Goal: Task Accomplishment & Management: Complete application form

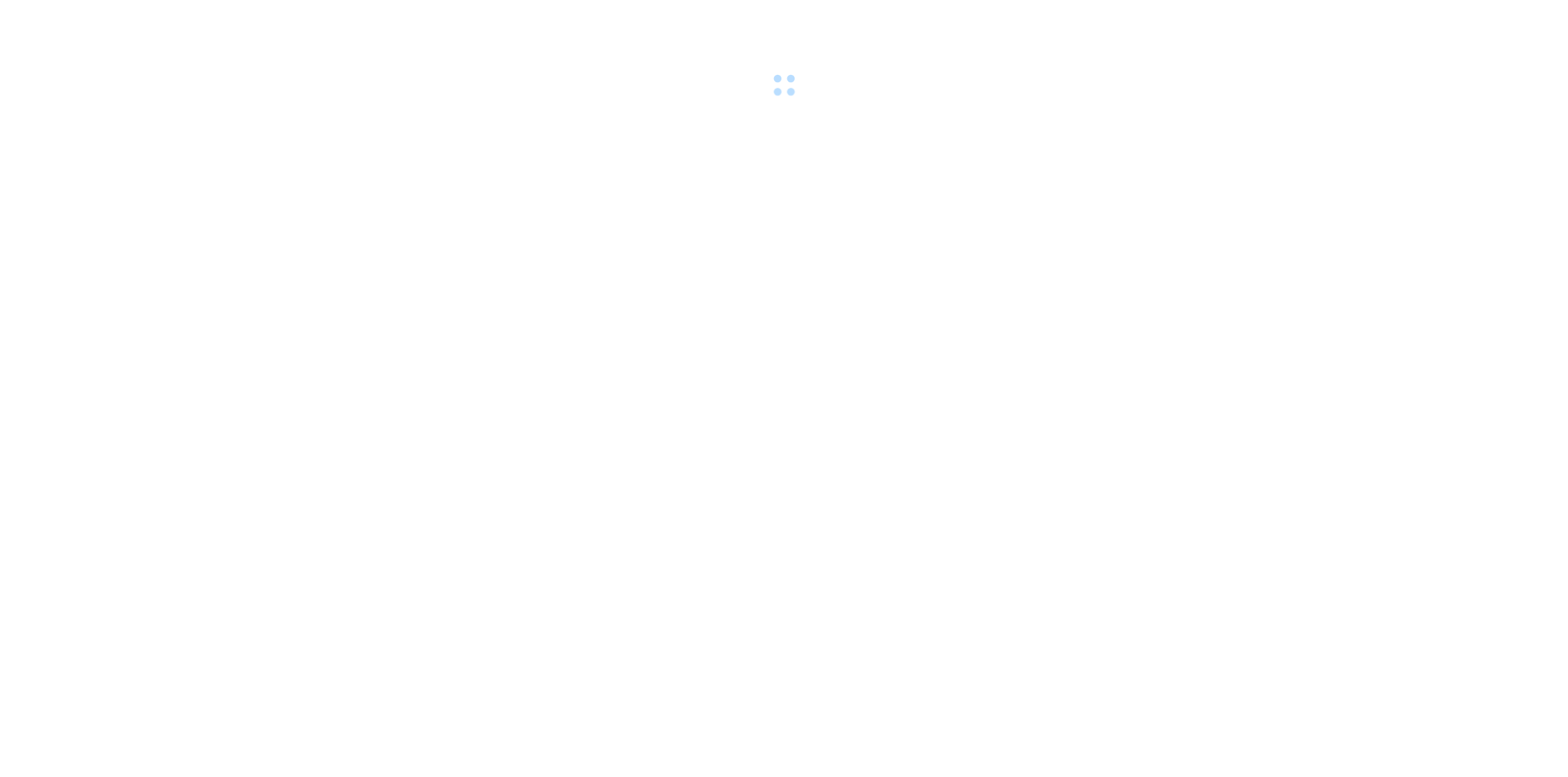
drag, startPoint x: 0, startPoint y: 0, endPoint x: 341, endPoint y: 10, distance: 341.1
click at [341, 10] on div at bounding box center [784, 50] width 1568 height 101
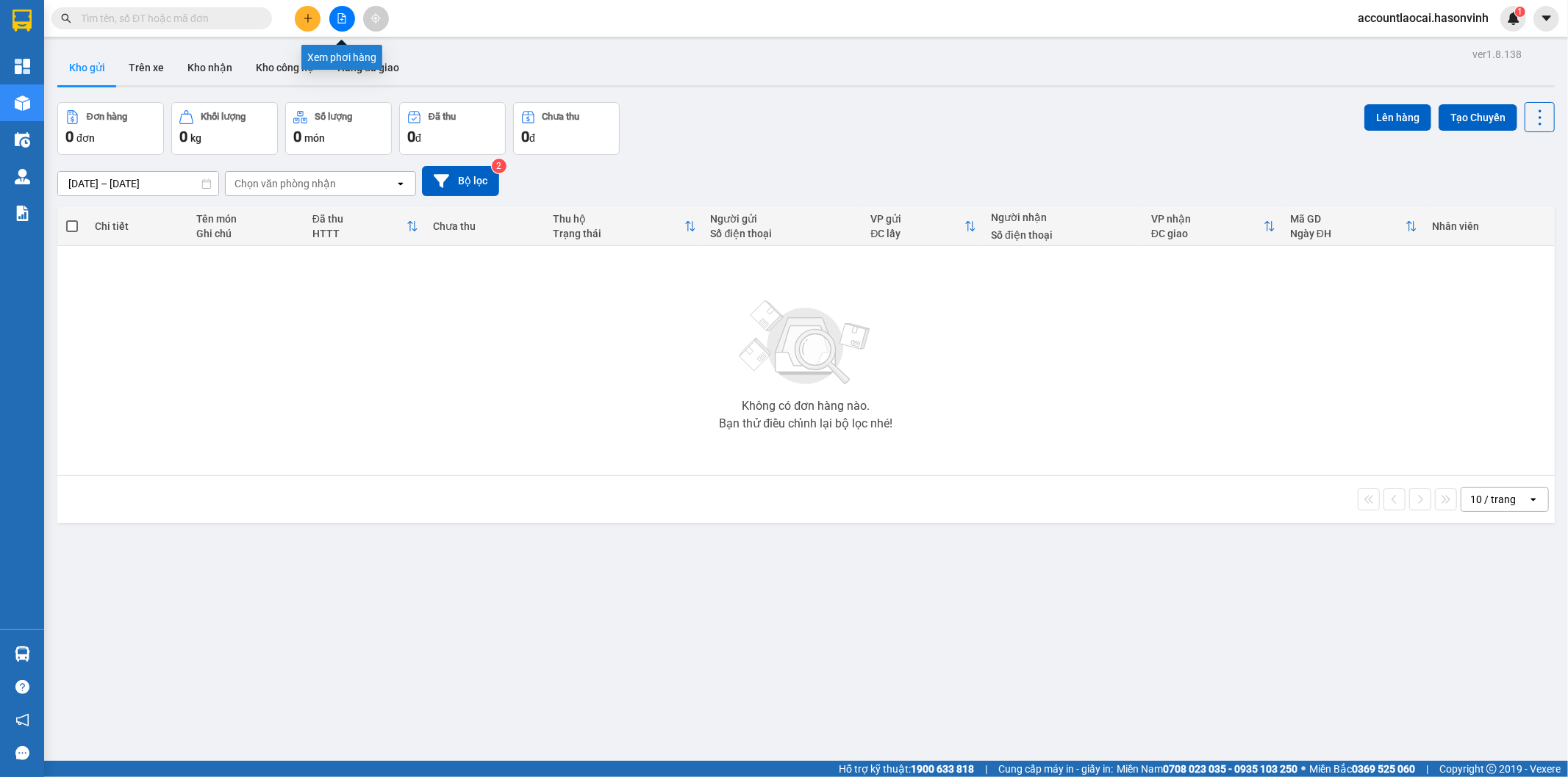
click at [336, 18] on icon "file-add" at bounding box center [342, 19] width 11 height 11
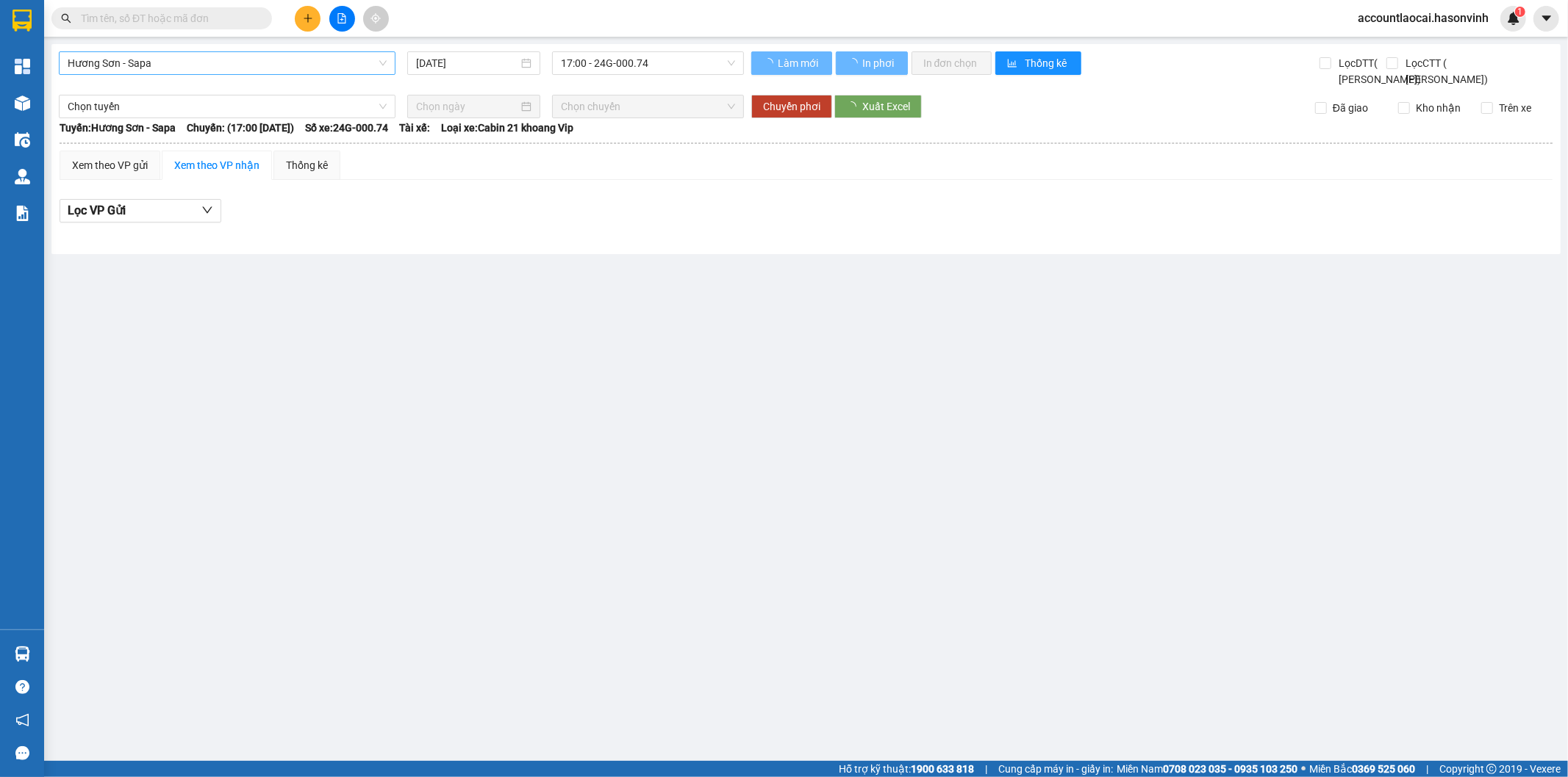
click at [211, 63] on span "Hương Sơn - Sapa" at bounding box center [227, 63] width 319 height 22
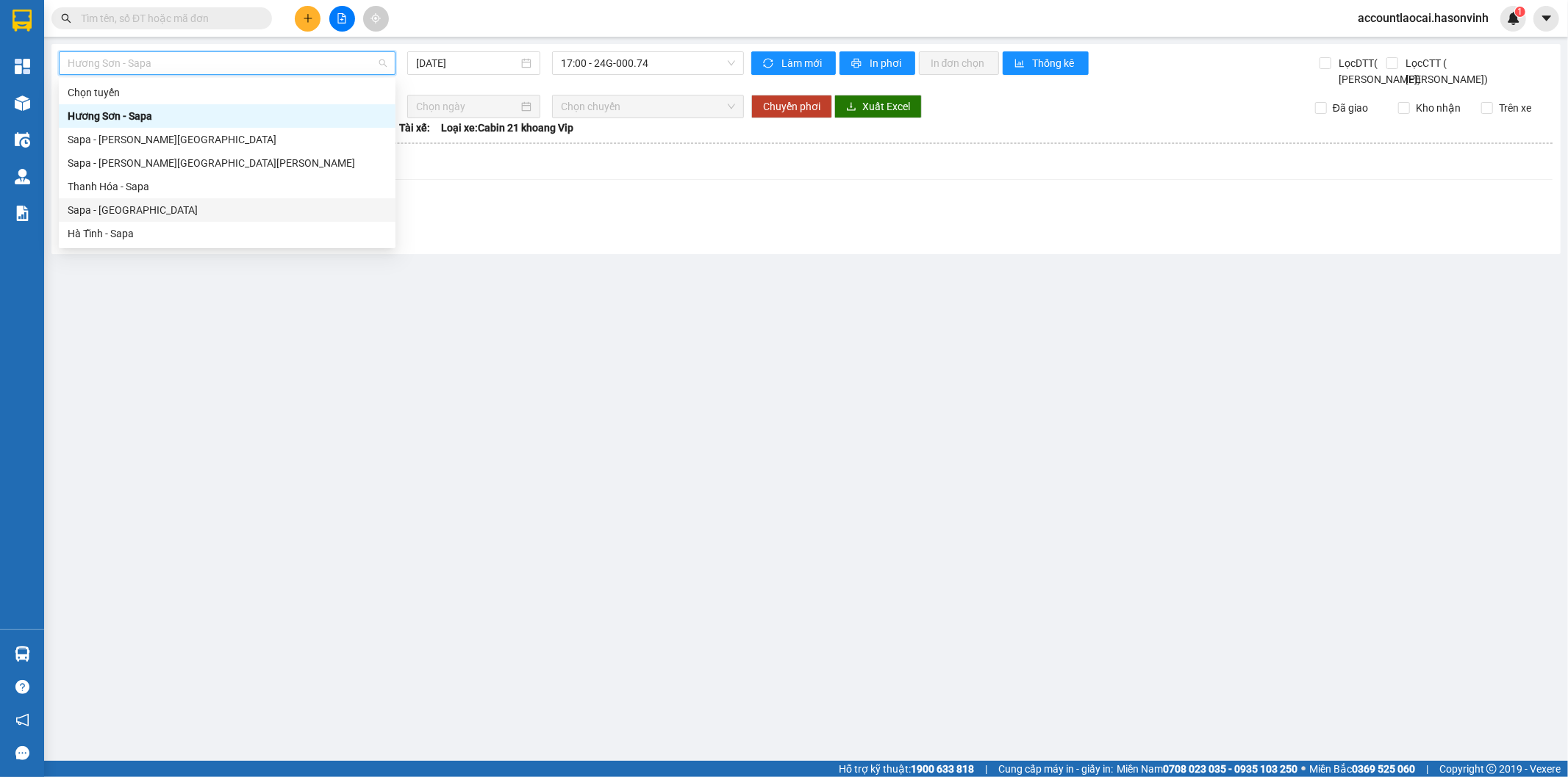
click at [111, 211] on div "Sapa - Hà Tĩnh" at bounding box center [227, 210] width 319 height 16
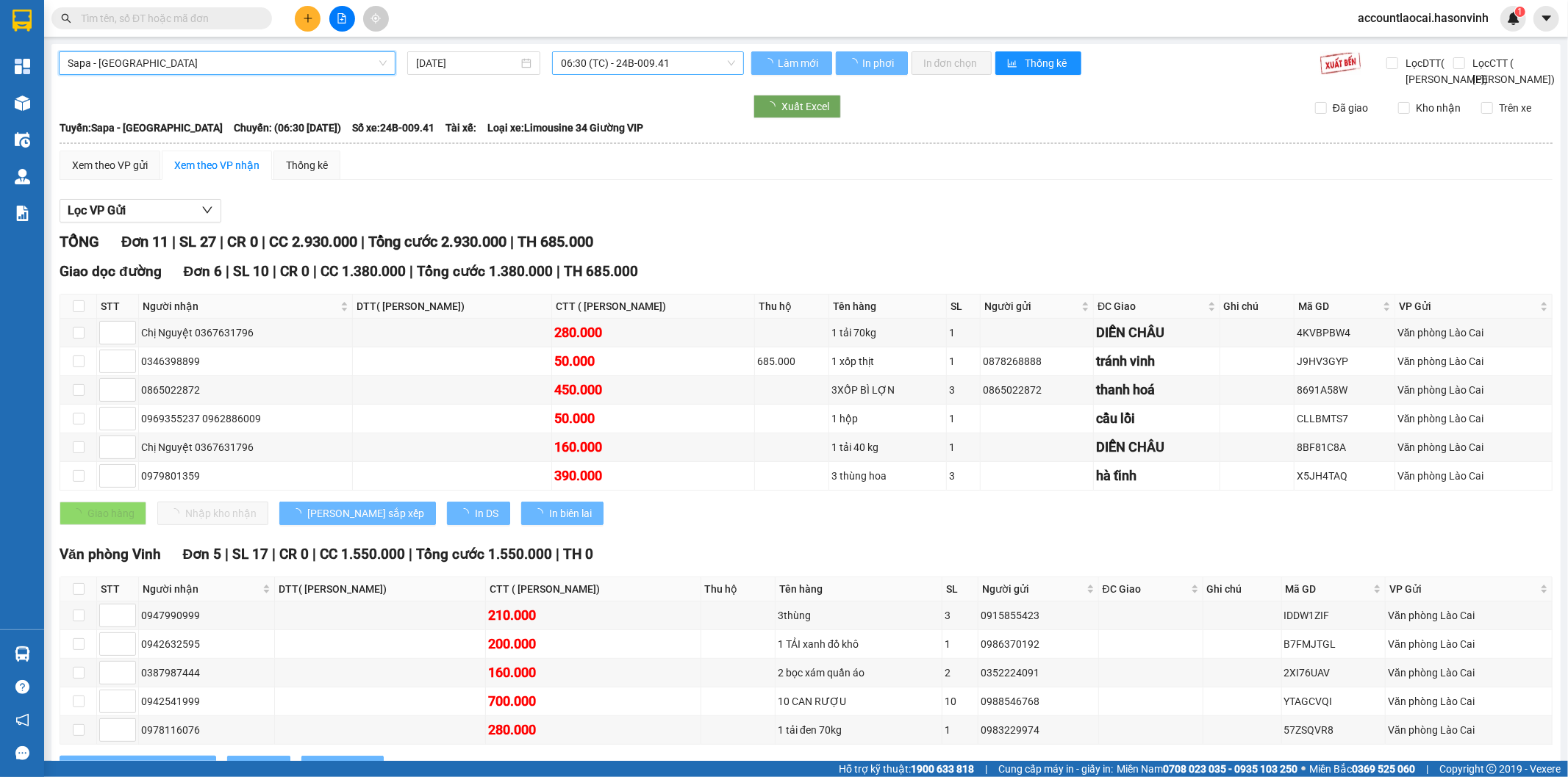
click at [637, 63] on span "06:30 (TC) - 24B-009.41" at bounding box center [648, 63] width 174 height 22
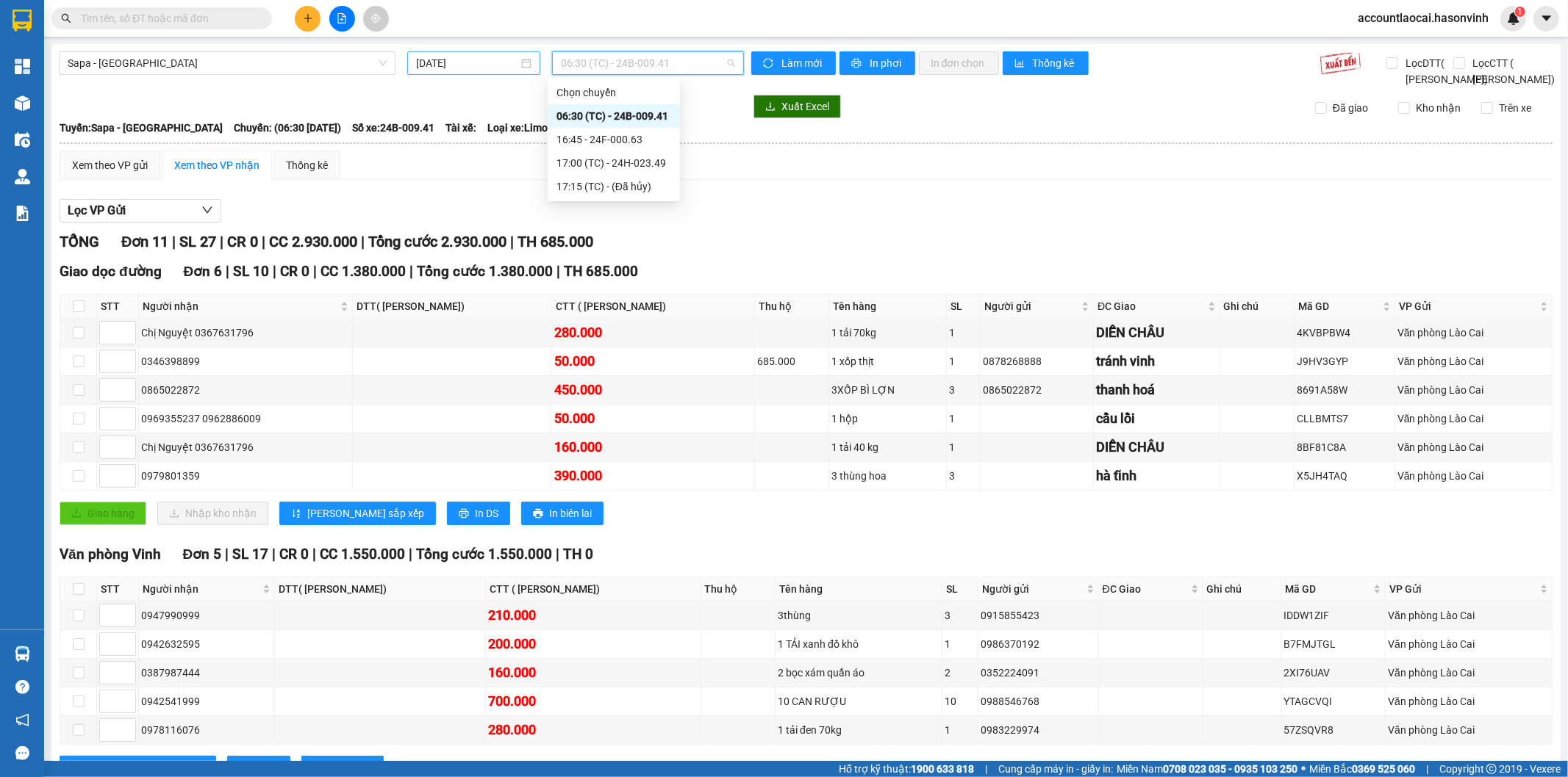
click at [454, 63] on input "14/08/2025" at bounding box center [467, 63] width 102 height 16
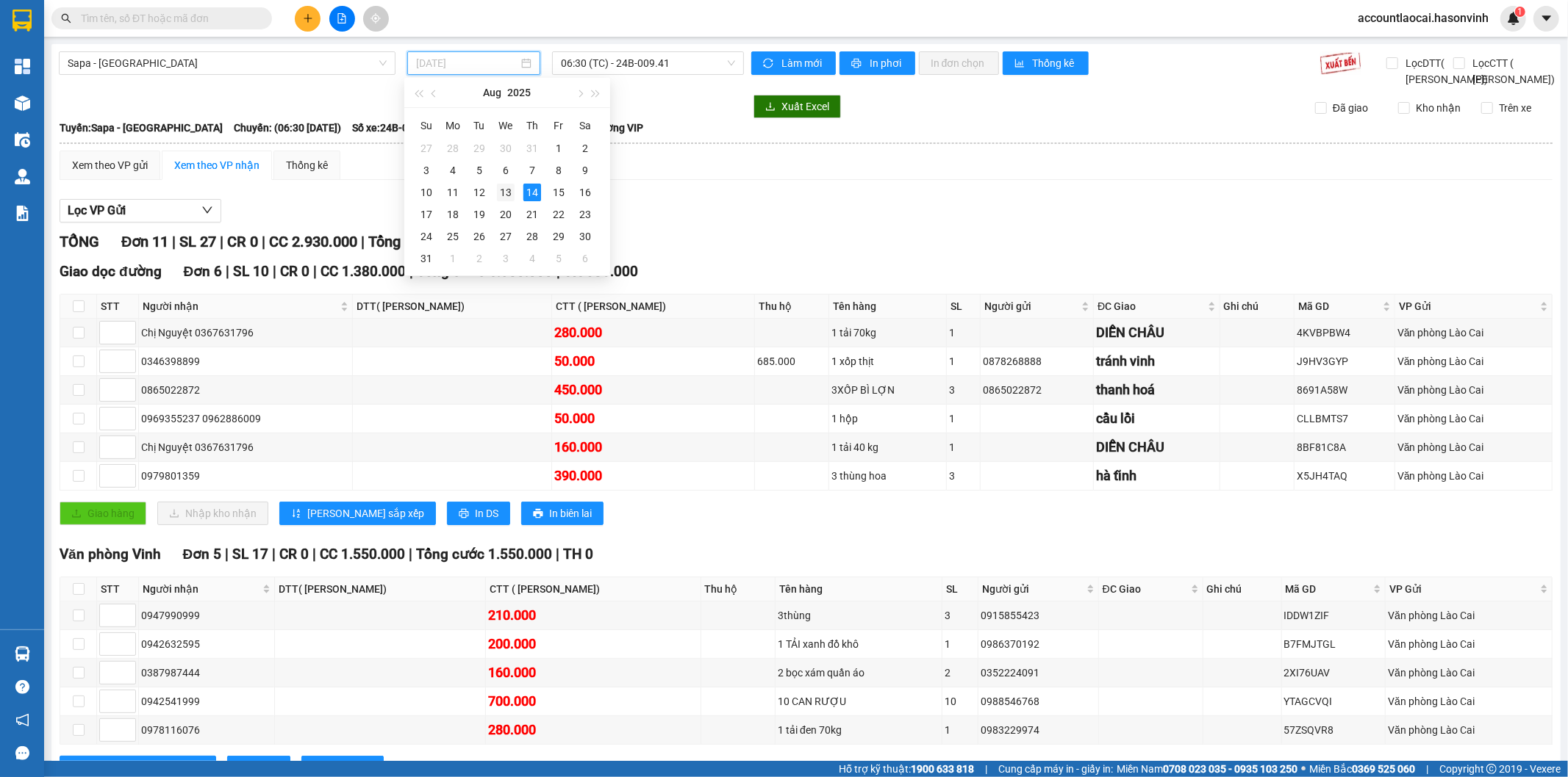
click at [502, 195] on div "13" at bounding box center [505, 192] width 18 height 18
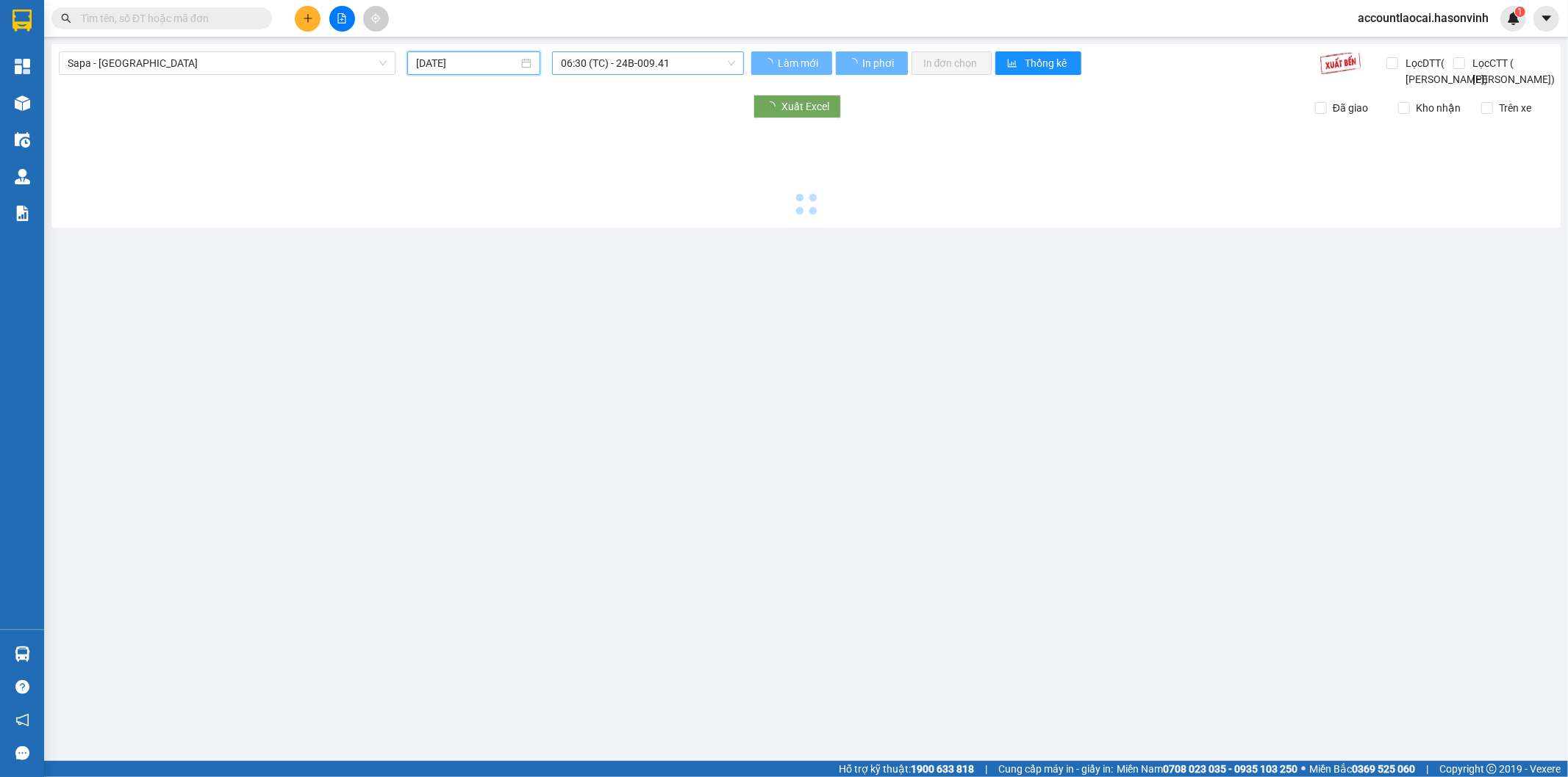
type input "13/08/2025"
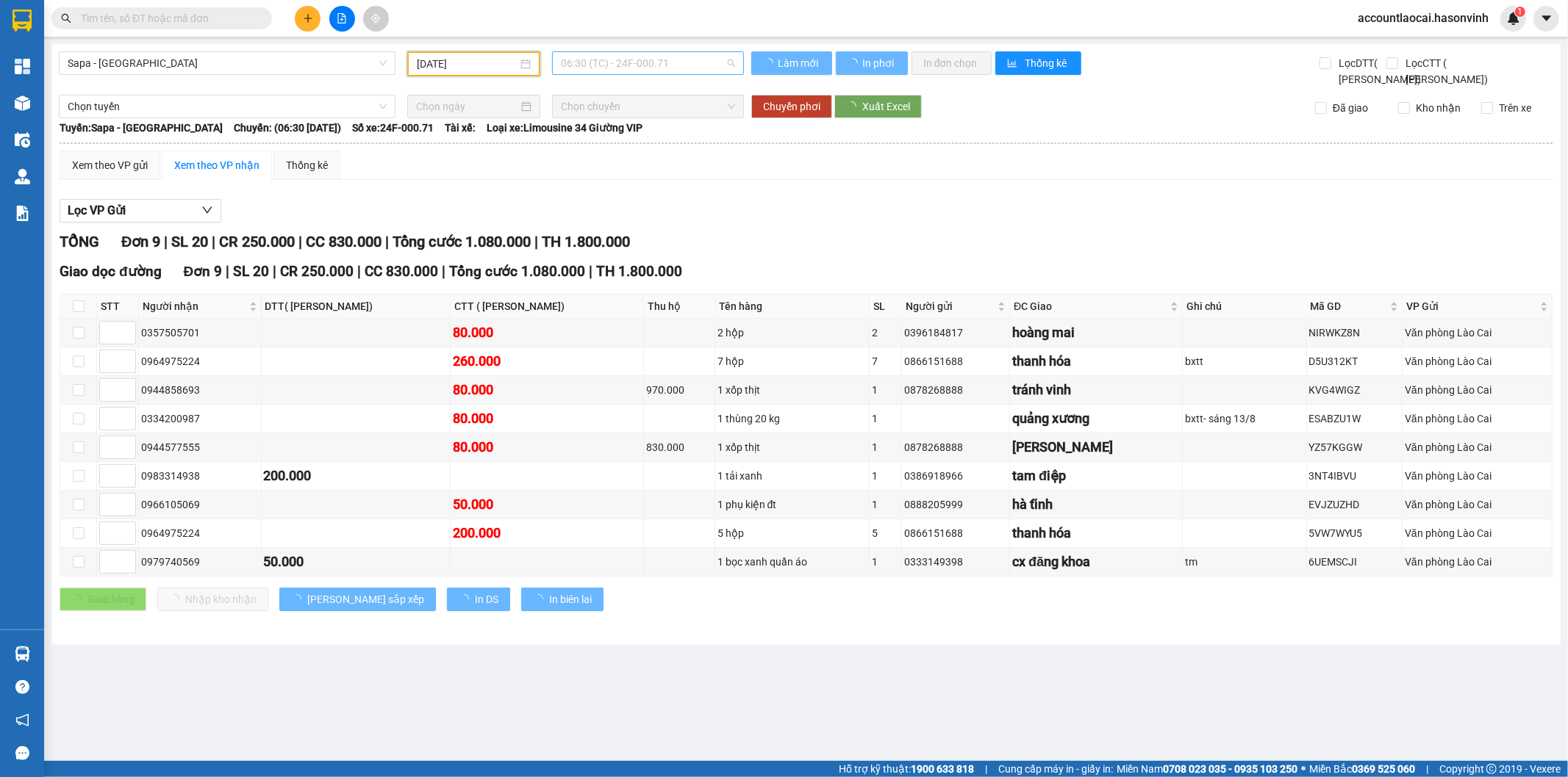
click at [636, 57] on span "06:30 (TC) - 24F-000.71" at bounding box center [648, 63] width 174 height 22
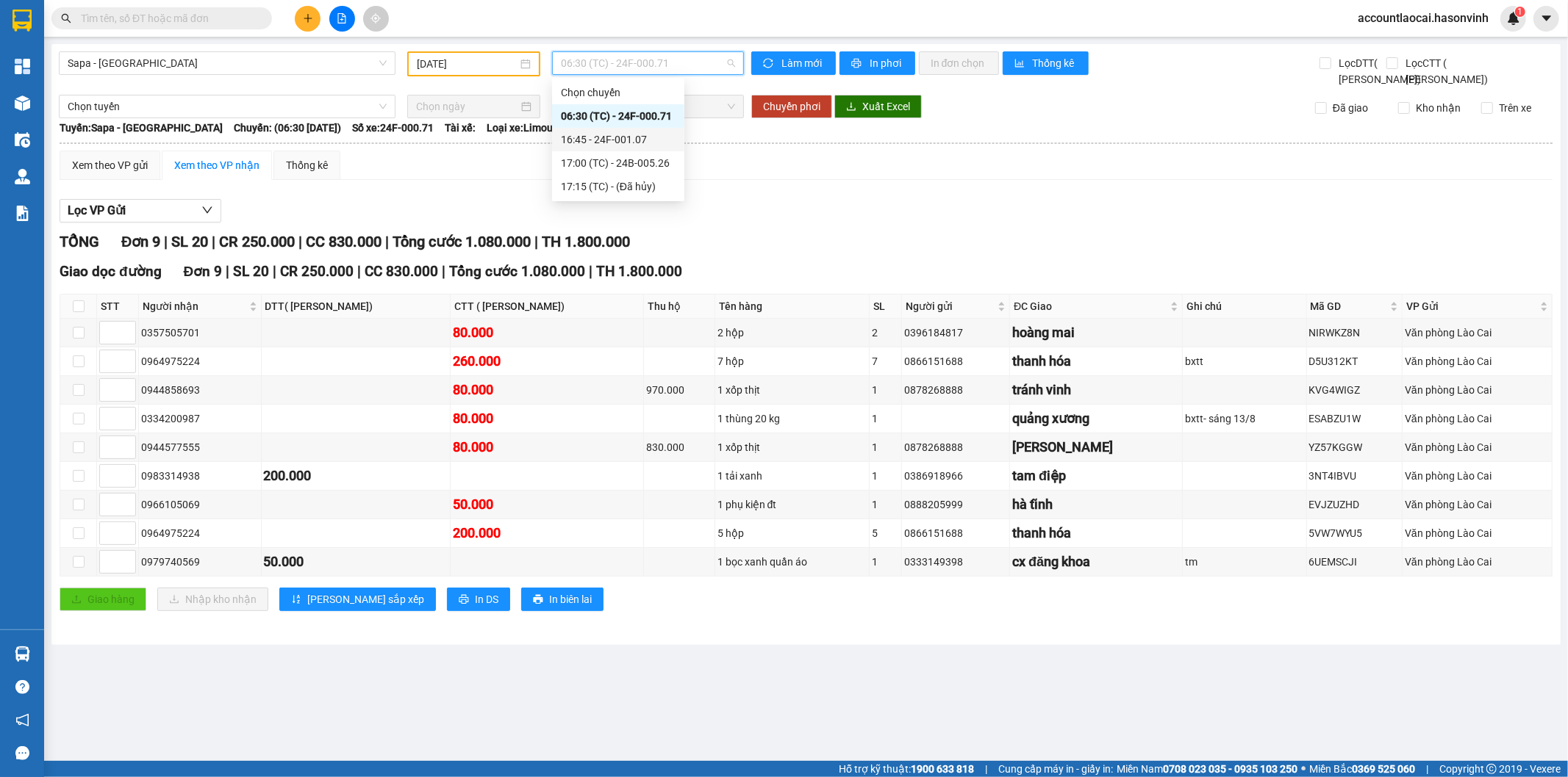
click at [636, 135] on div "16:45 - 24F-001.07" at bounding box center [618, 139] width 114 height 16
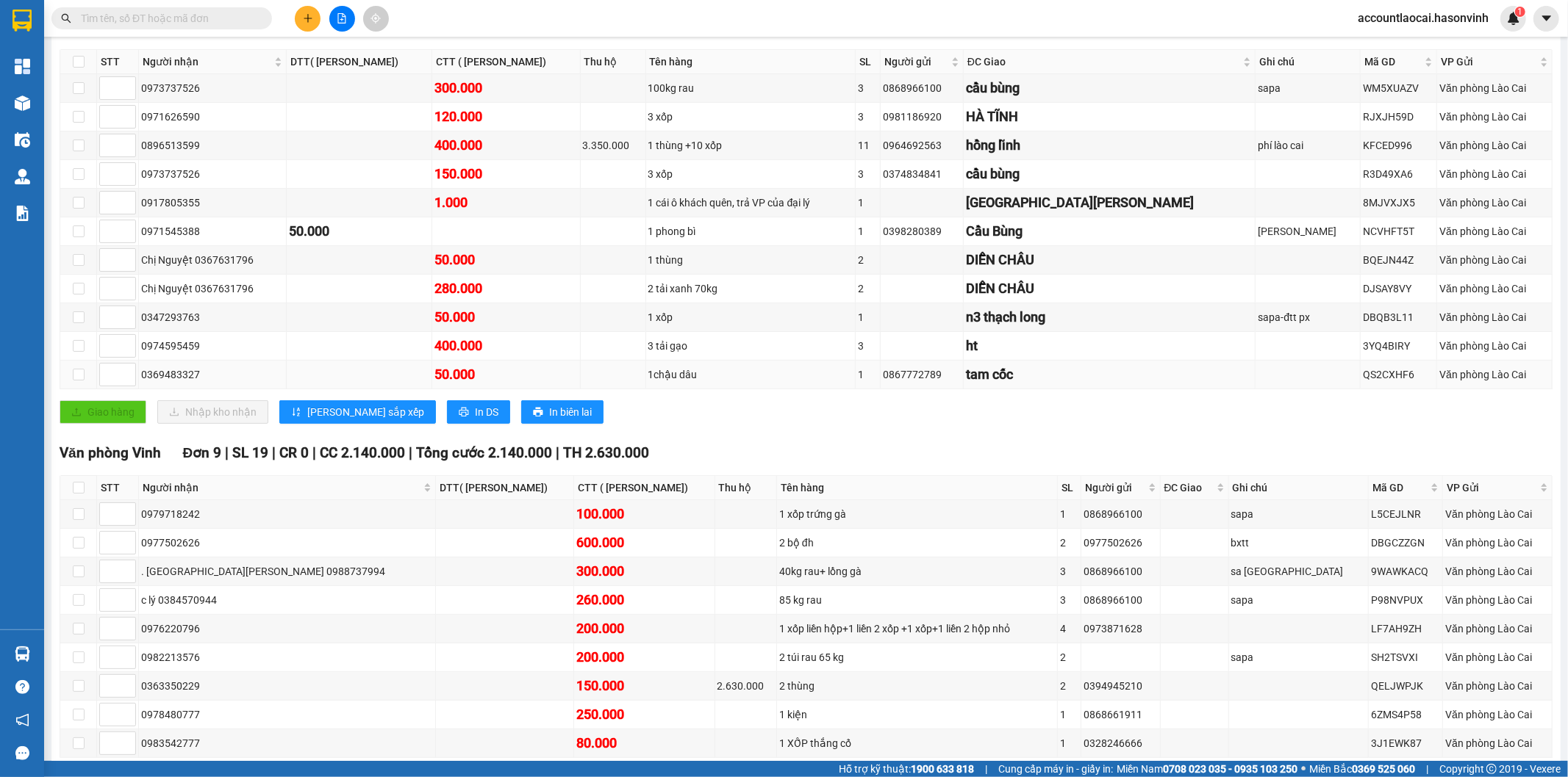
scroll to position [81, 0]
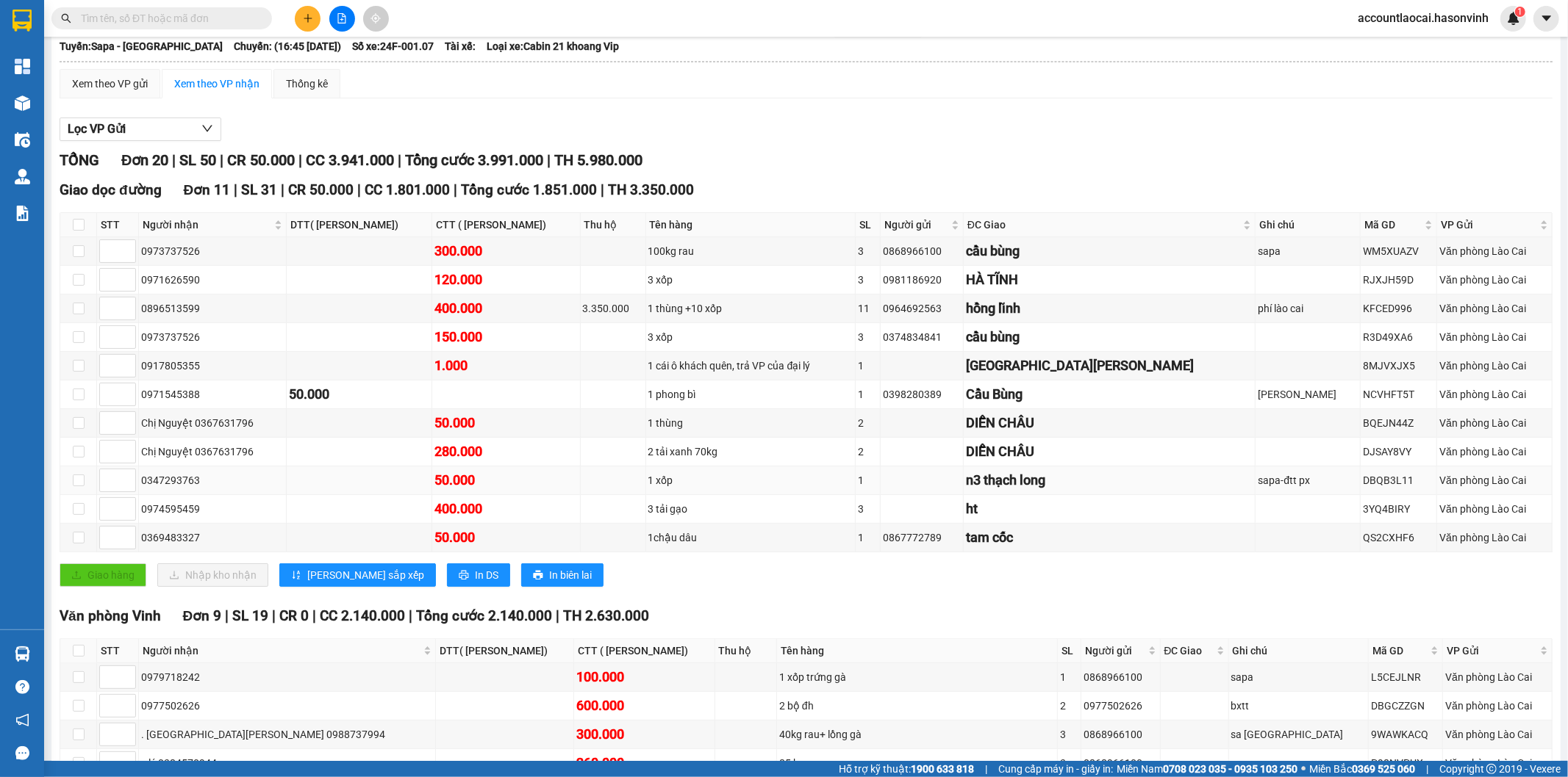
click at [387, 495] on td at bounding box center [359, 481] width 146 height 29
click at [310, 17] on icon "plus" at bounding box center [309, 19] width 11 height 11
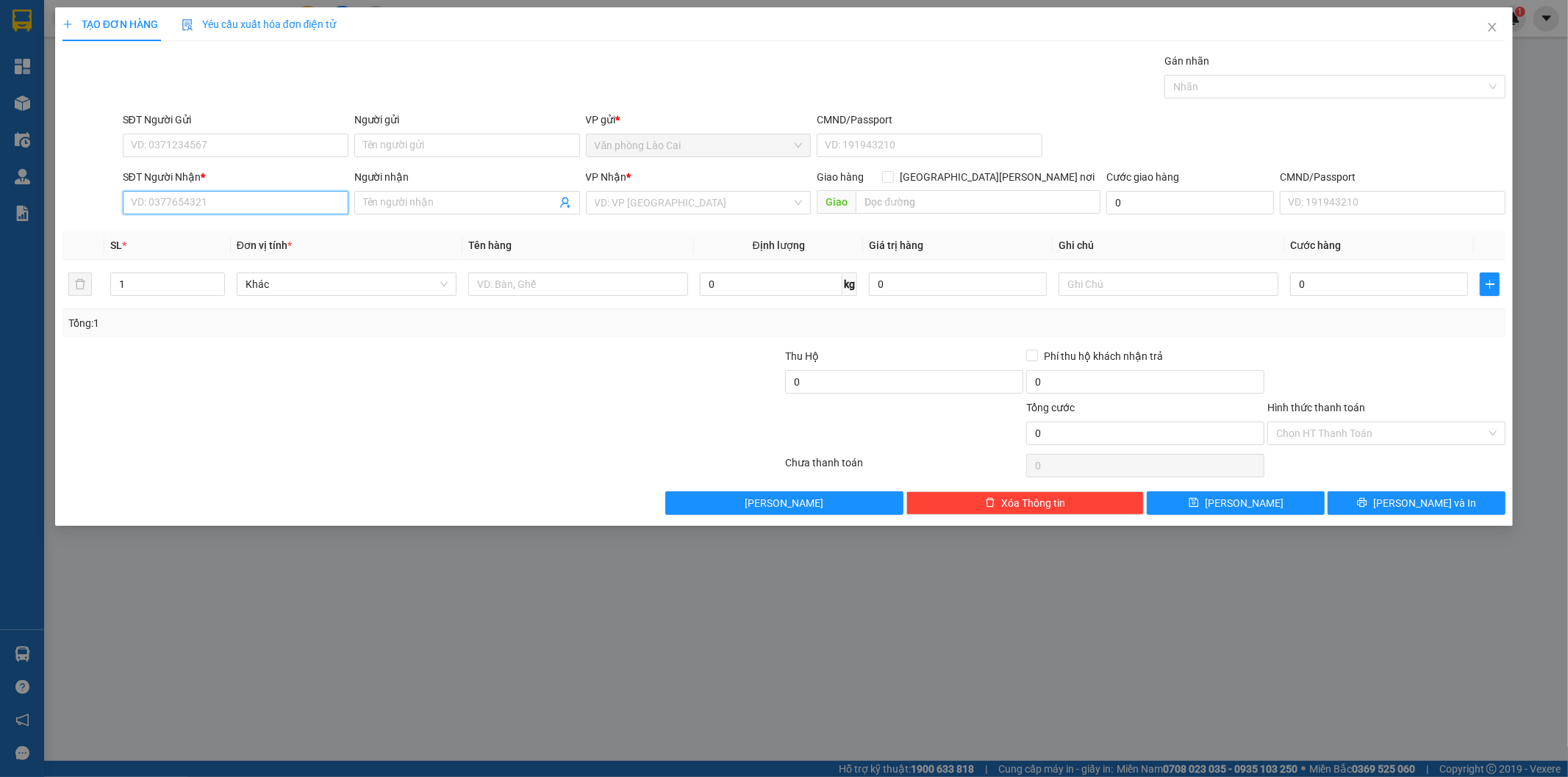
click at [219, 207] on input "SĐT Người Nhận *" at bounding box center [235, 203] width 225 height 23
type input "0961009595"
click at [224, 233] on div "0961009595" at bounding box center [235, 232] width 208 height 16
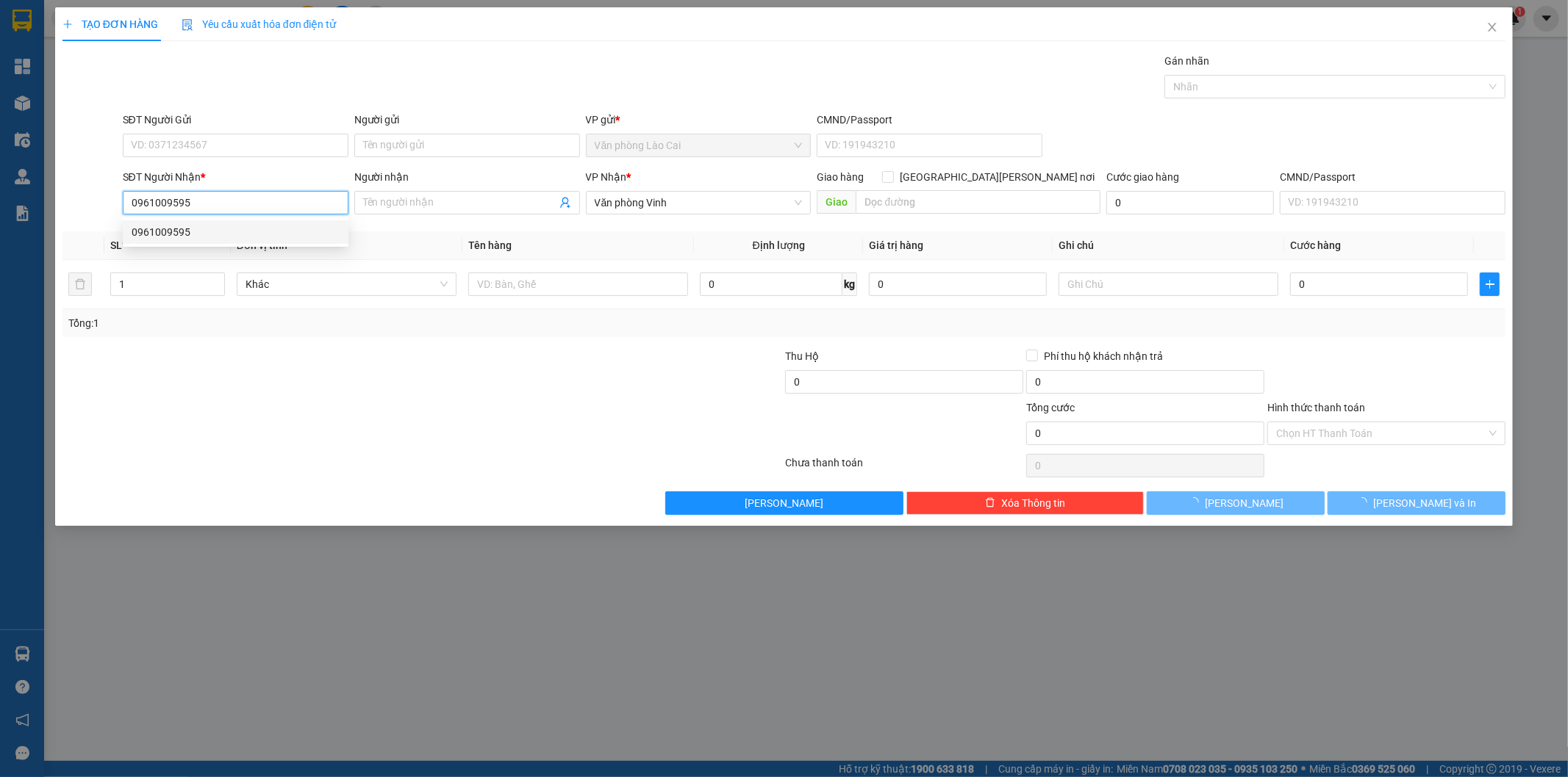
type input "60.000"
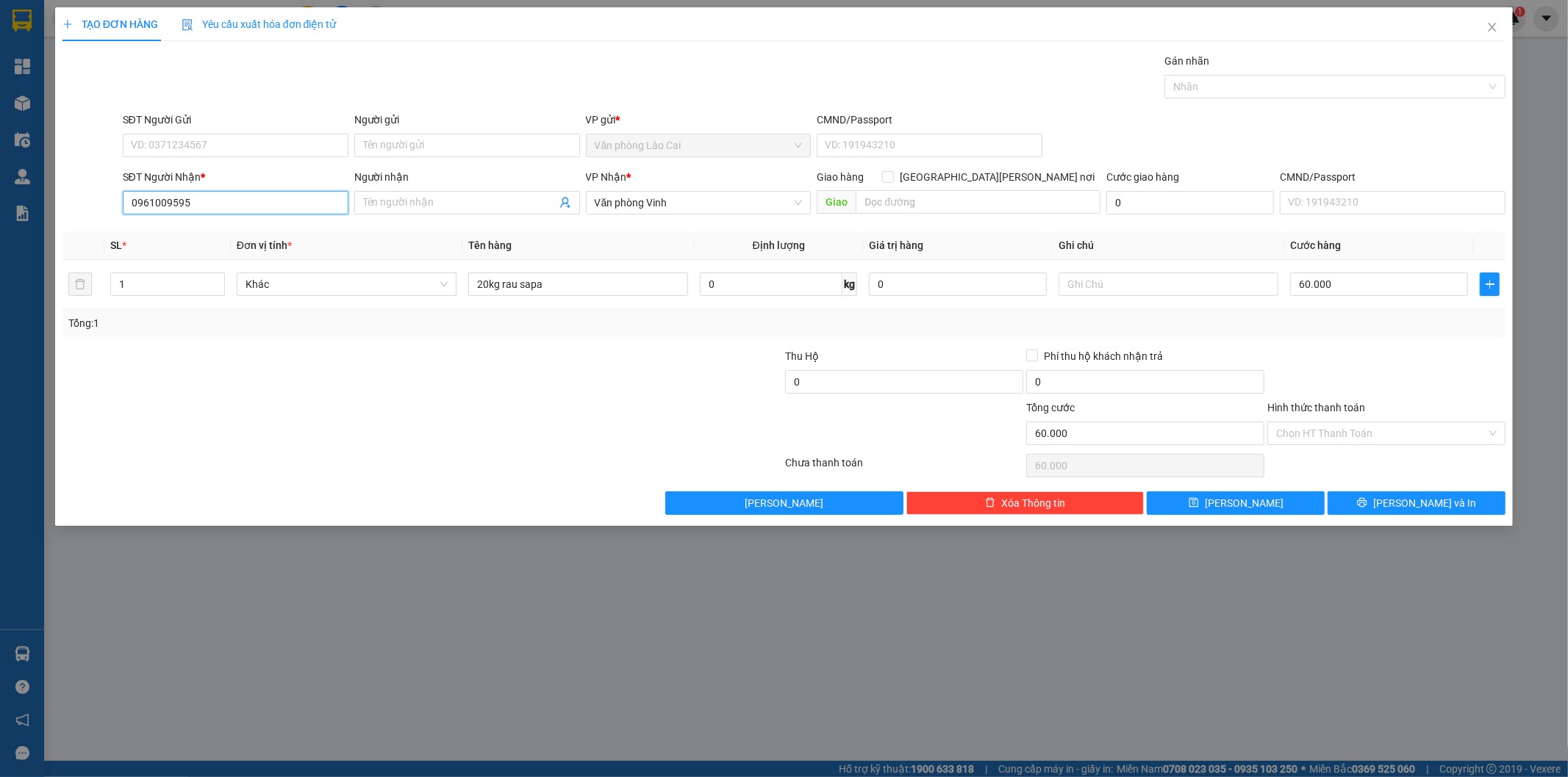
drag, startPoint x: 233, startPoint y: 204, endPoint x: 144, endPoint y: 201, distance: 89.1
click at [92, 202] on div "SĐT Người Nhận * 0961009595 0961009595 Người nhận Tên người nhận VP Nhận * Văn …" at bounding box center [784, 195] width 1446 height 52
click at [1488, 30] on icon "close" at bounding box center [1492, 27] width 12 height 12
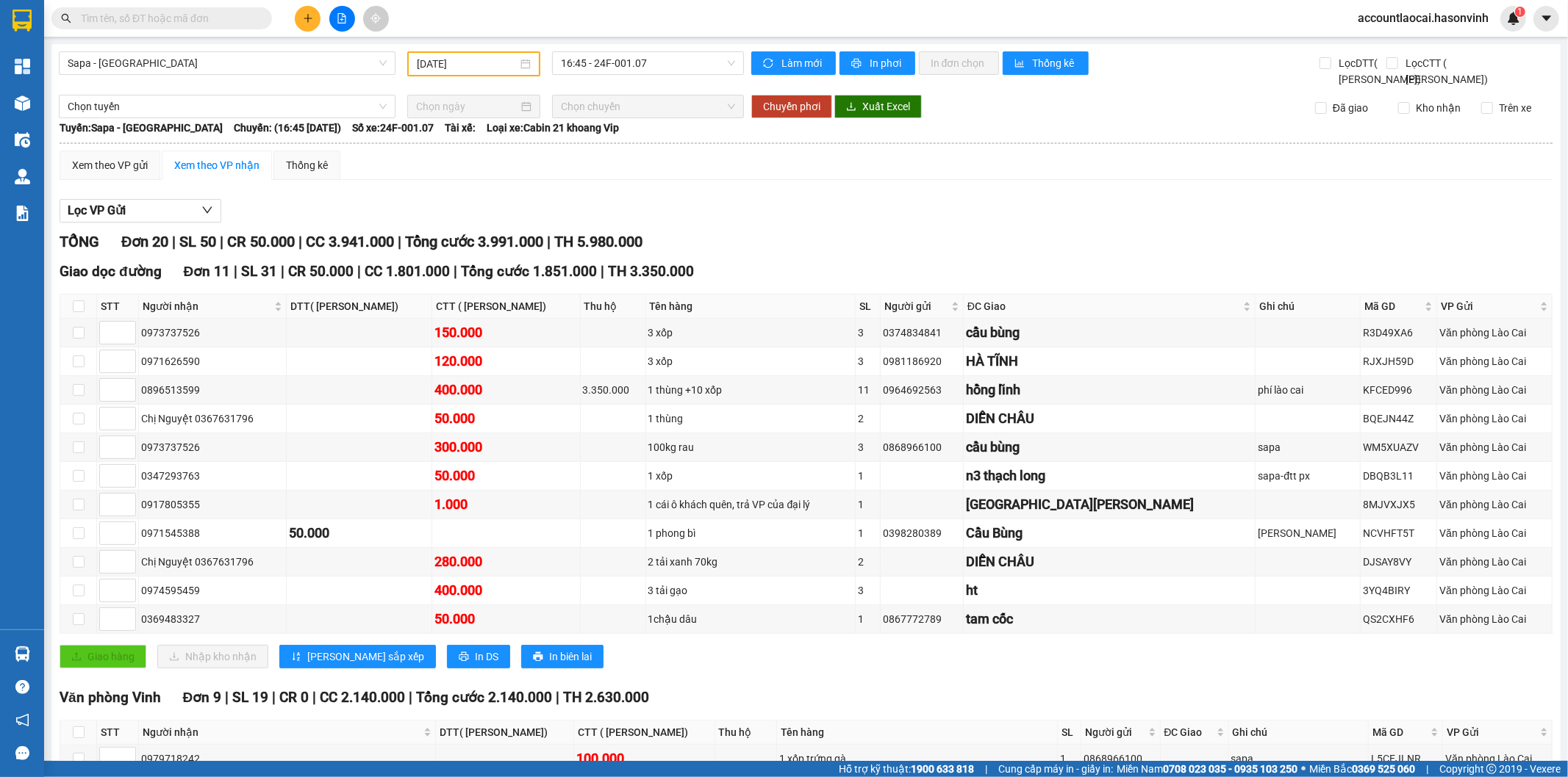
paste input "0961009595"
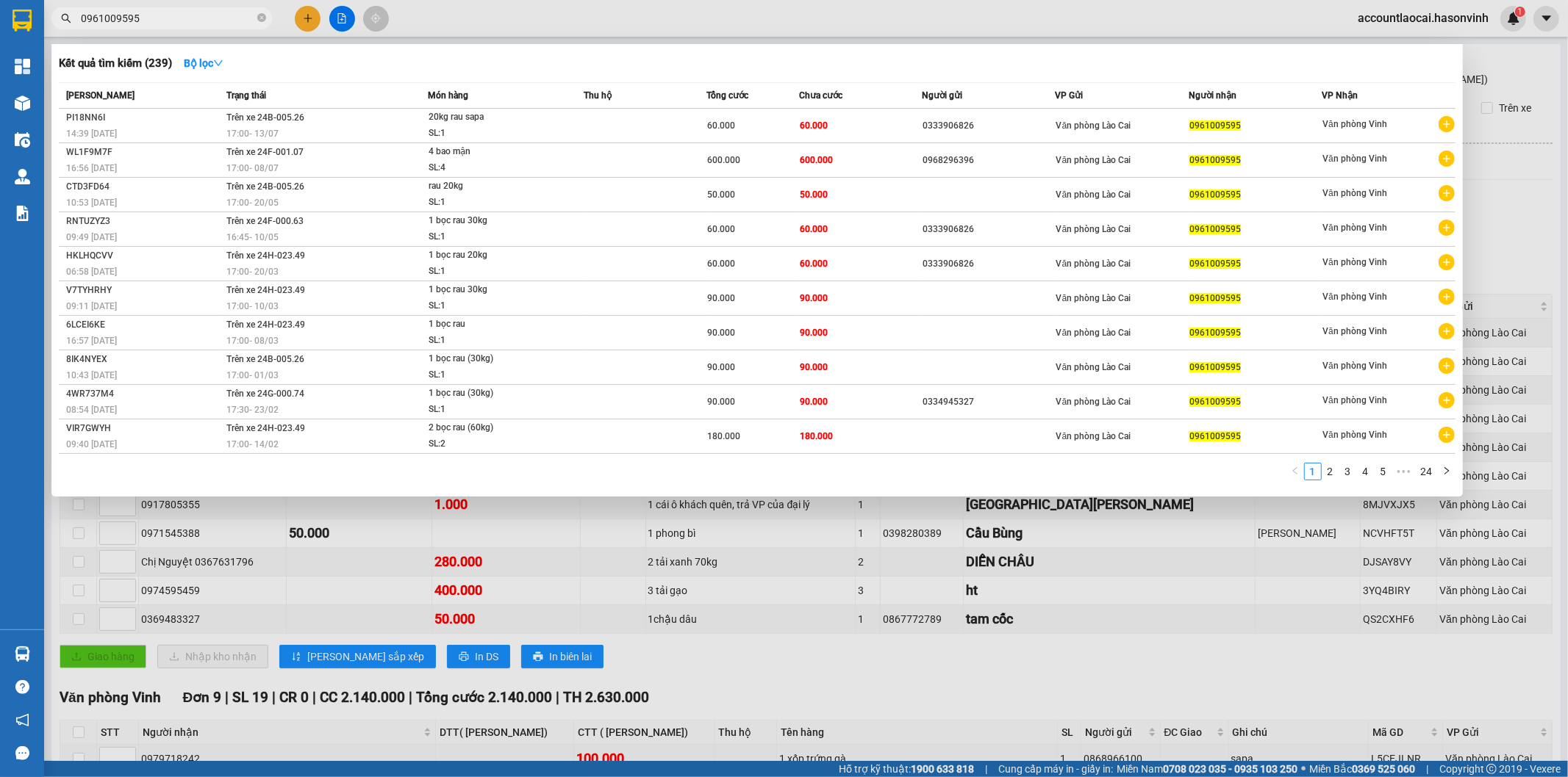
type input "0961009595"
drag, startPoint x: 460, startPoint y: 545, endPoint x: 363, endPoint y: 368, distance: 201.8
click at [460, 542] on div at bounding box center [784, 388] width 1568 height 777
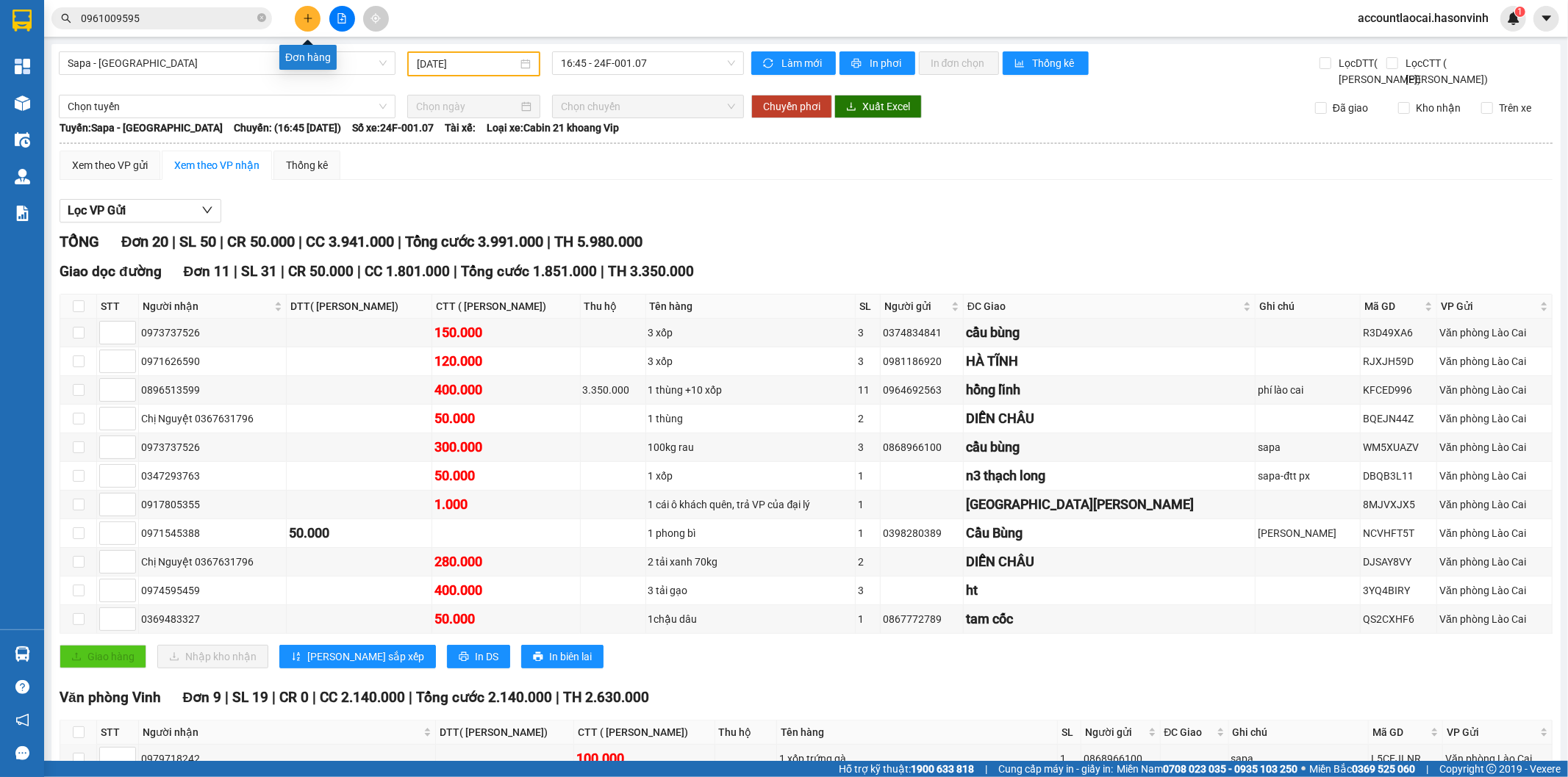
click at [299, 21] on button at bounding box center [308, 19] width 26 height 26
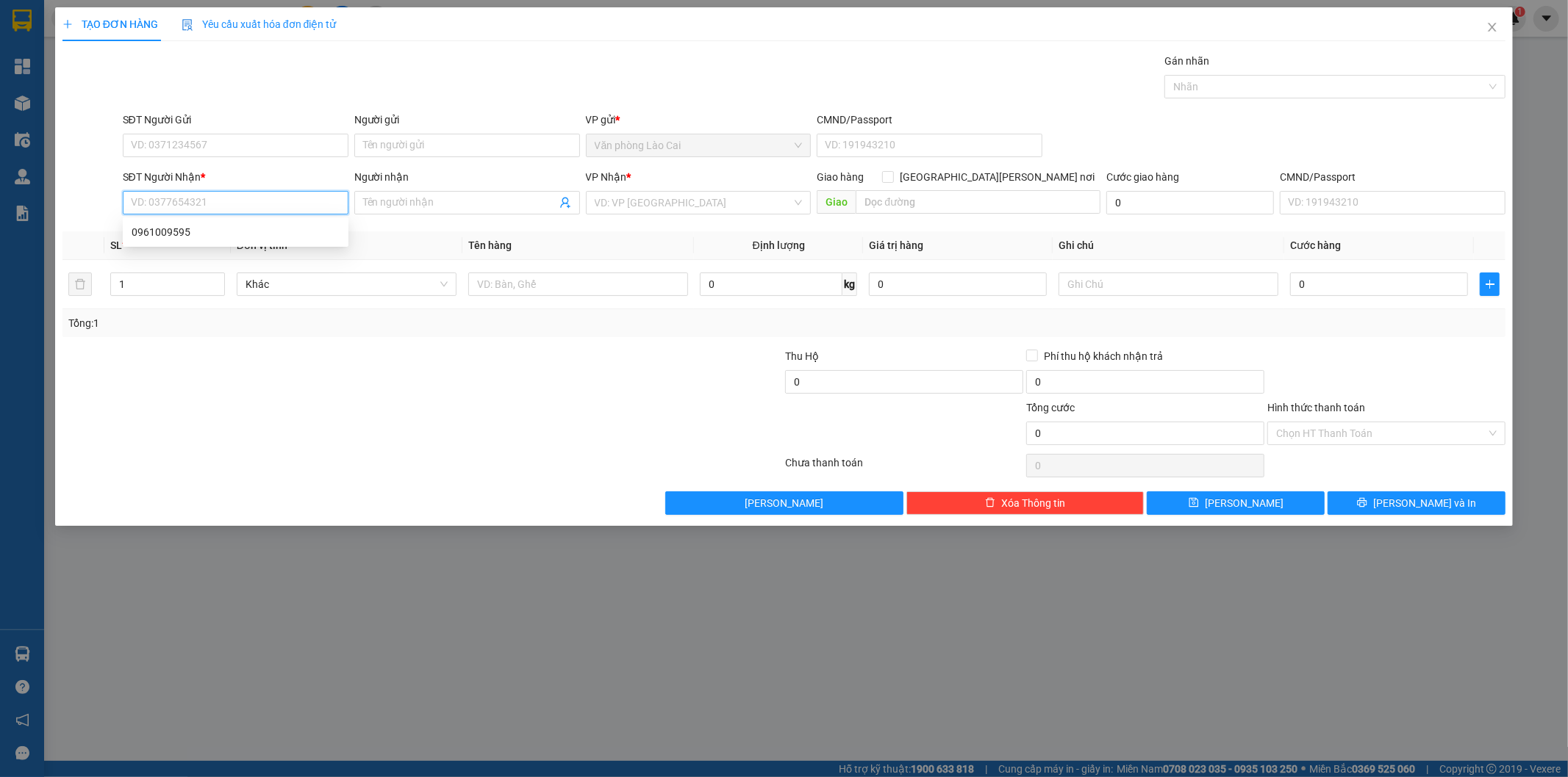
paste input "0961009595"
type input "0961009595"
click at [218, 229] on div "0961009595" at bounding box center [235, 232] width 208 height 16
type input "60.000"
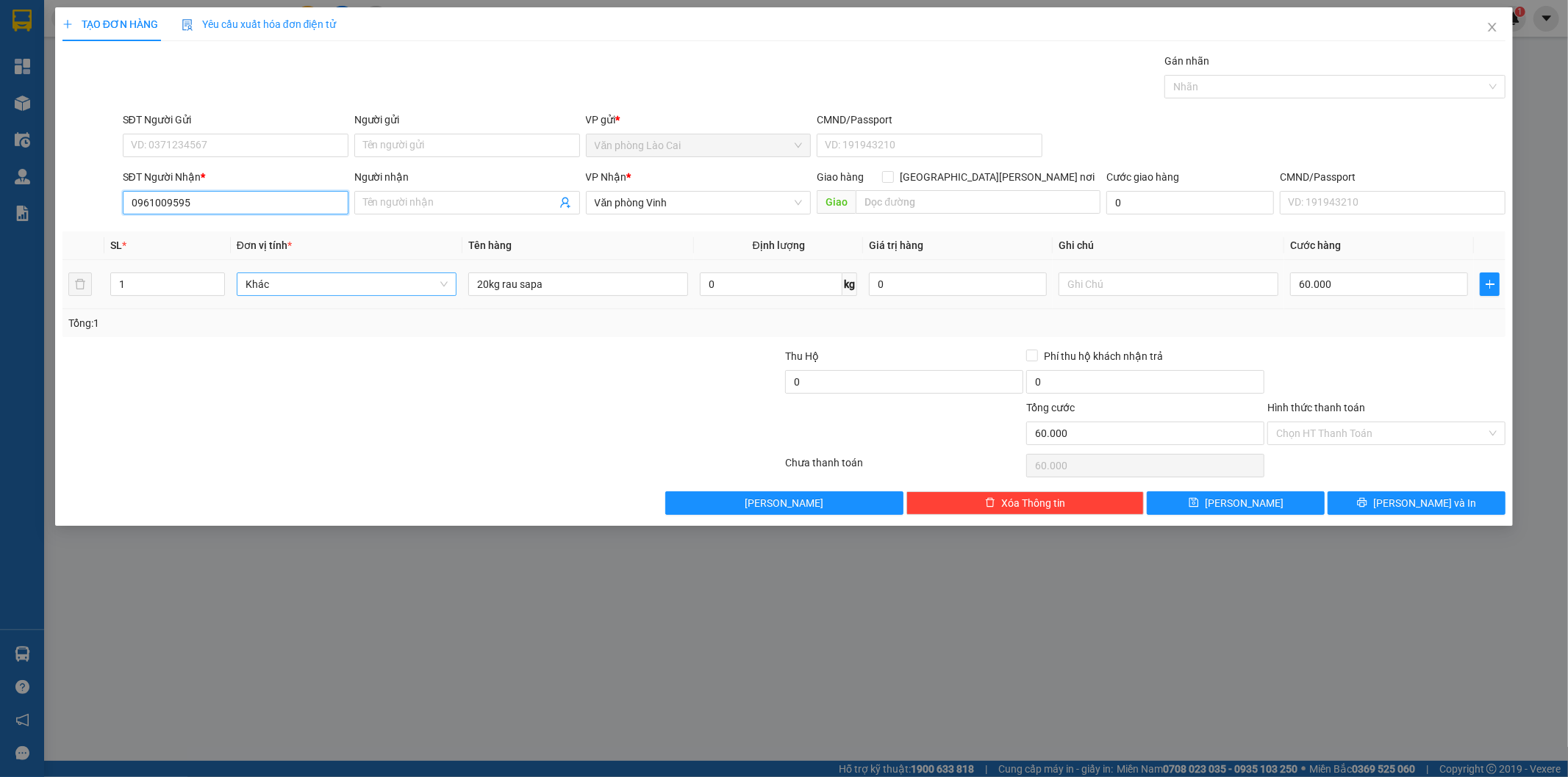
type input "0961009595"
drag, startPoint x: 422, startPoint y: 279, endPoint x: 199, endPoint y: 294, distance: 223.5
click at [187, 322] on div "SL * Đơn vị tính * Tên hàng Định lượng Giá trị hàng Ghi chú Cước hàng 1 Khác 20…" at bounding box center [784, 284] width 1444 height 106
type input "1 bọc đen"
click at [1321, 284] on input "60.000" at bounding box center [1378, 284] width 178 height 23
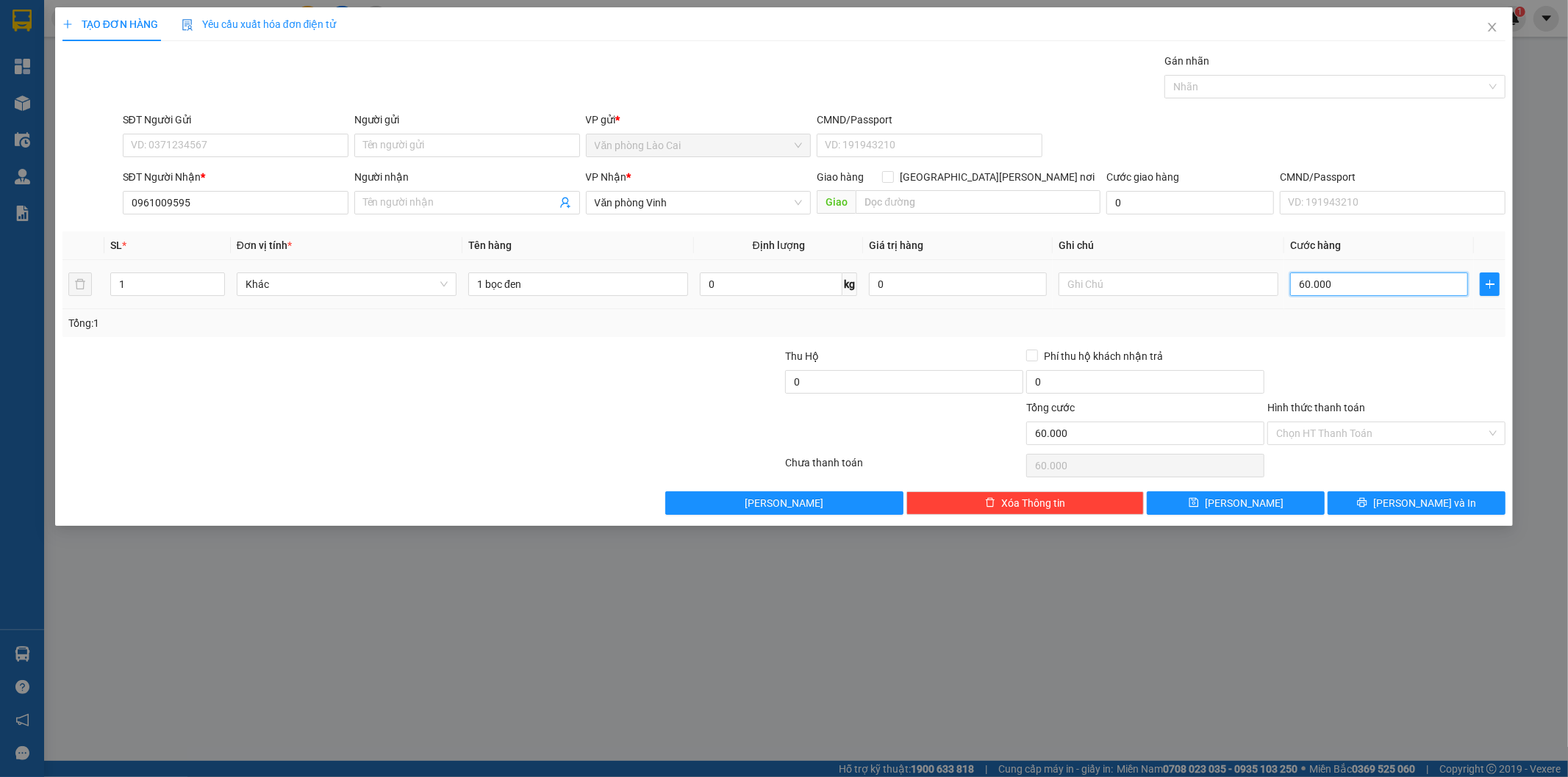
type input "8"
type input "0"
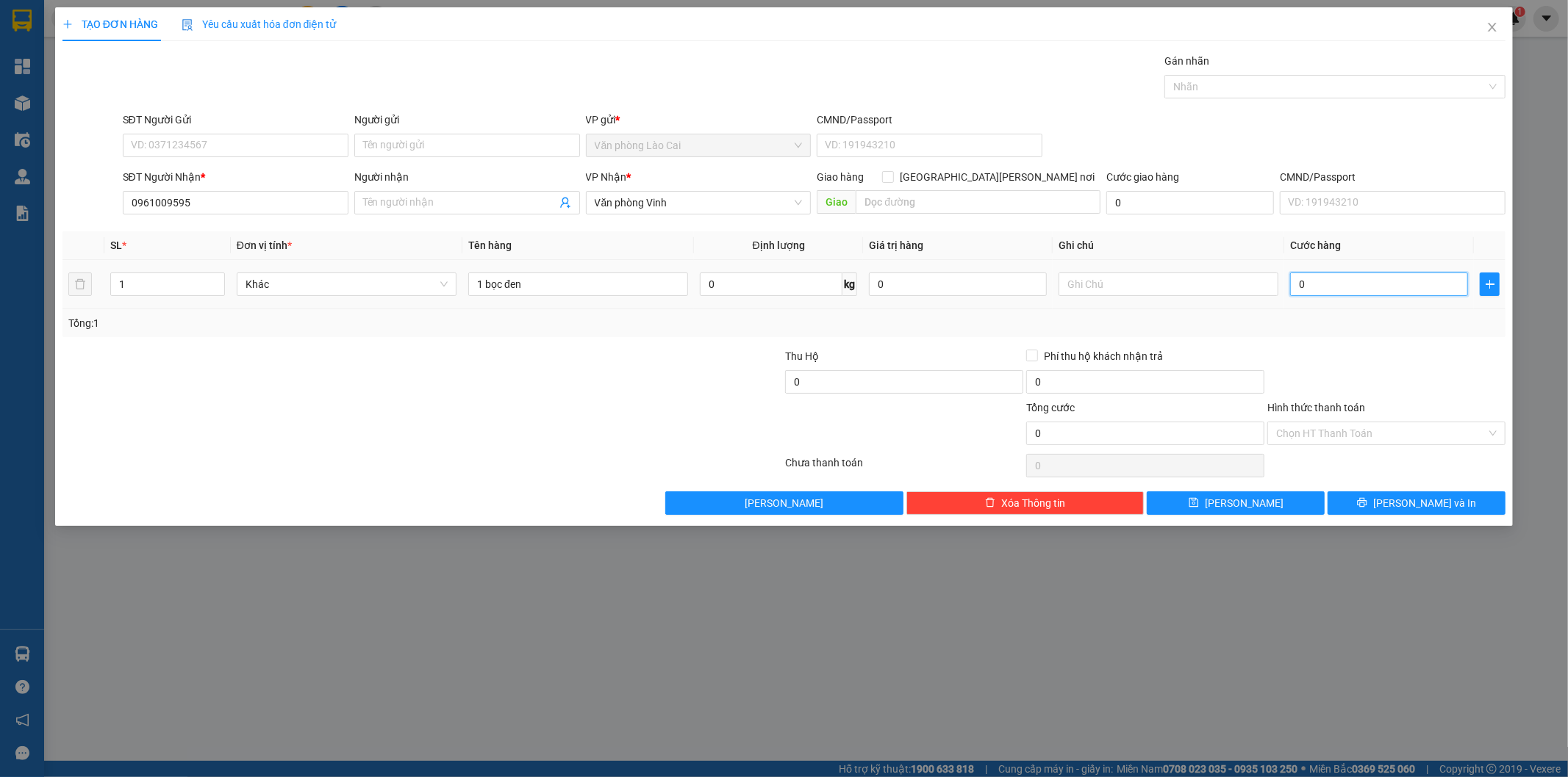
type input "0"
type input "1"
type input "01"
type input "10"
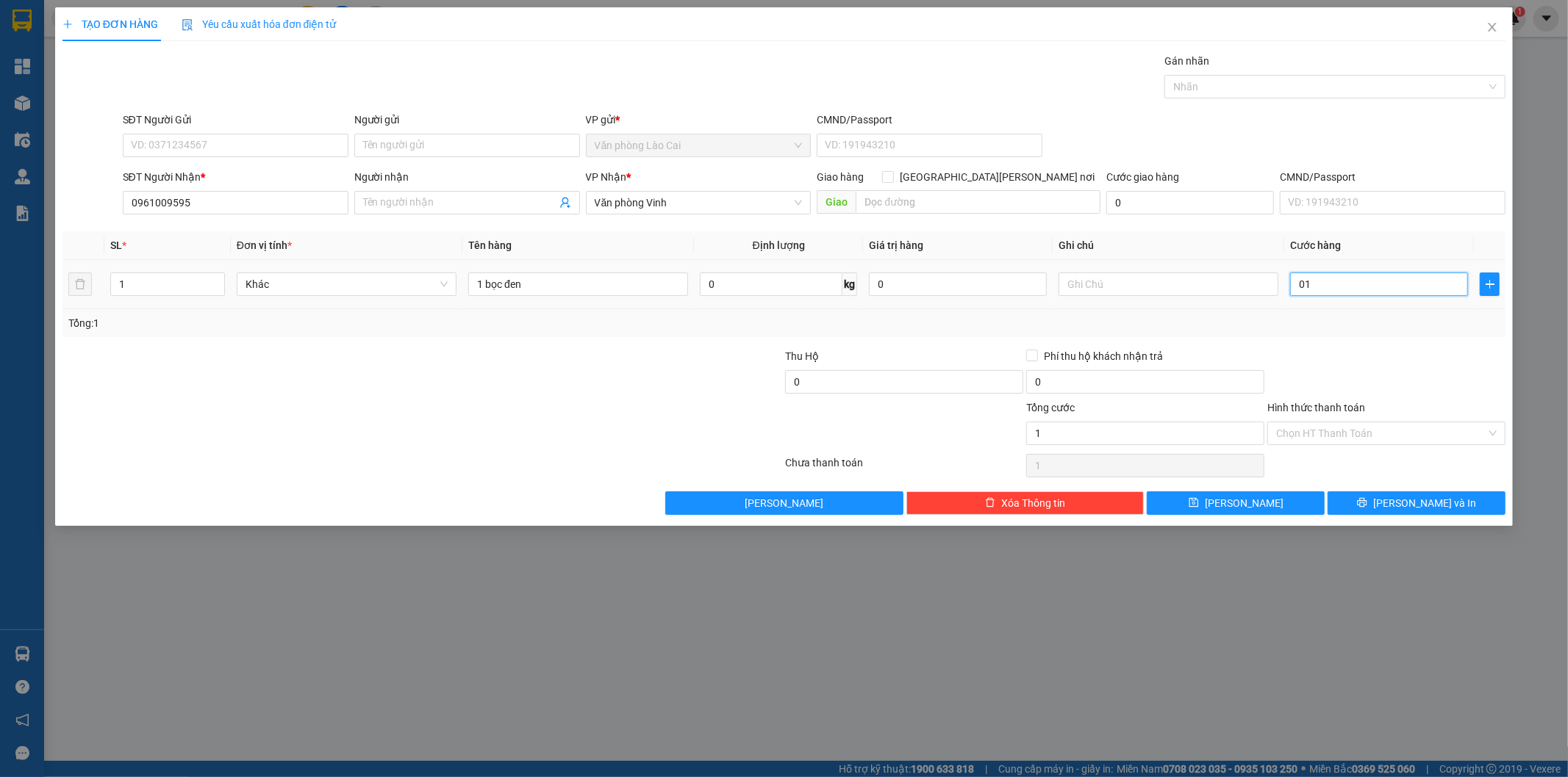
type input "10"
type input "010"
type input "100"
type input "0.100"
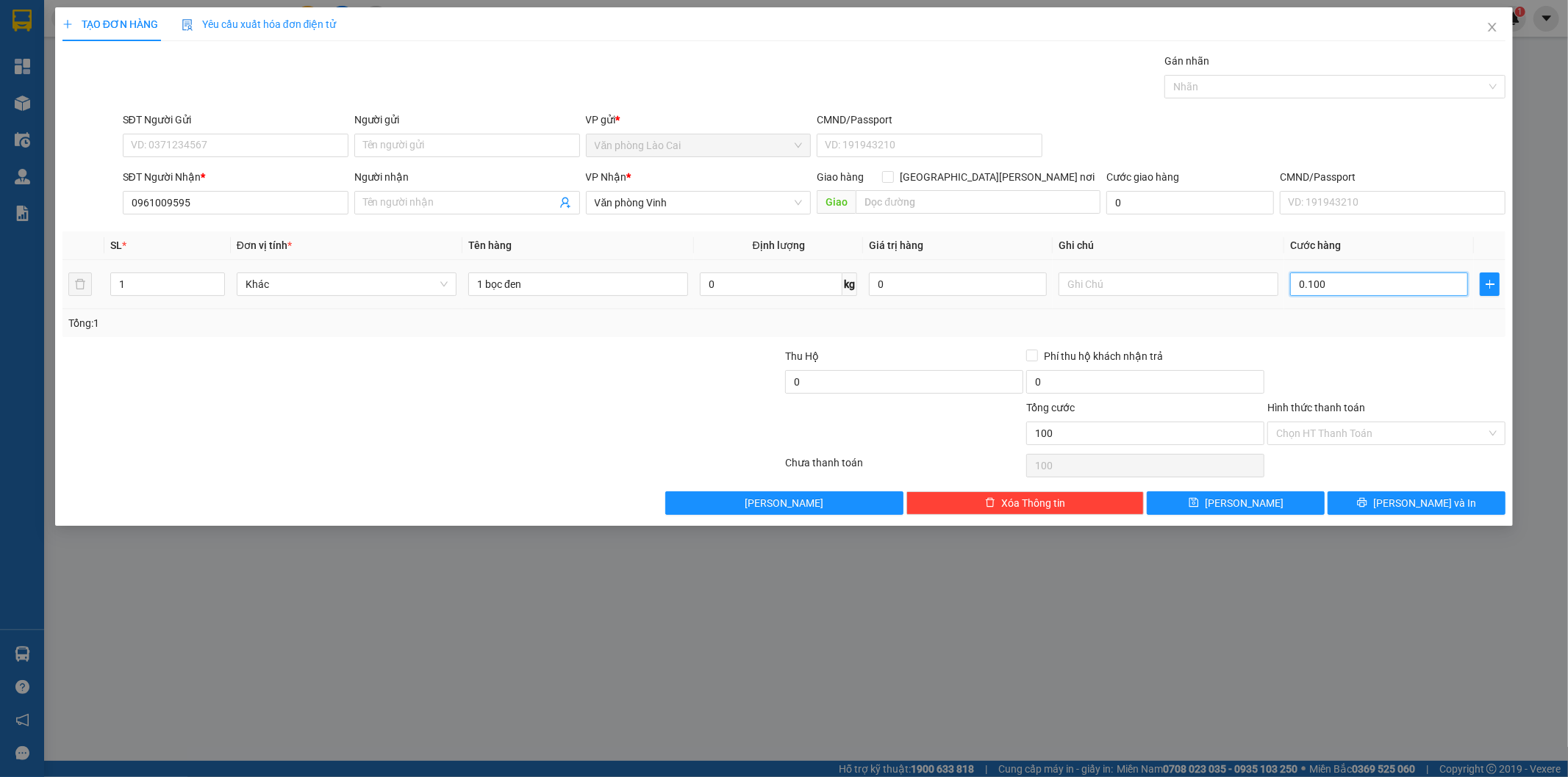
type input "1.000"
type input "01.000"
type input "10.000"
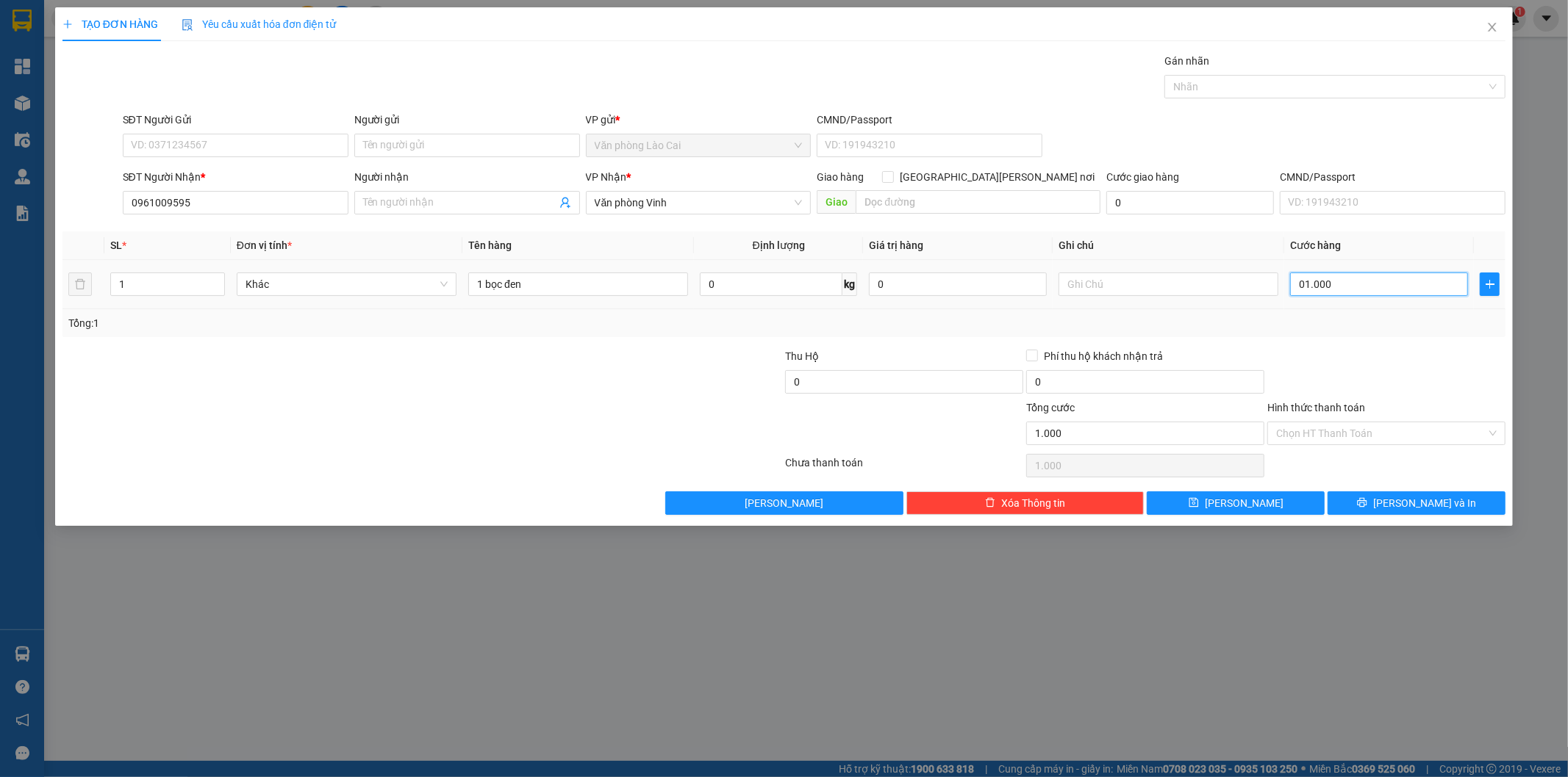
type input "010.000"
type input "100.000"
drag, startPoint x: 1419, startPoint y: 496, endPoint x: 1427, endPoint y: 493, distance: 8.5
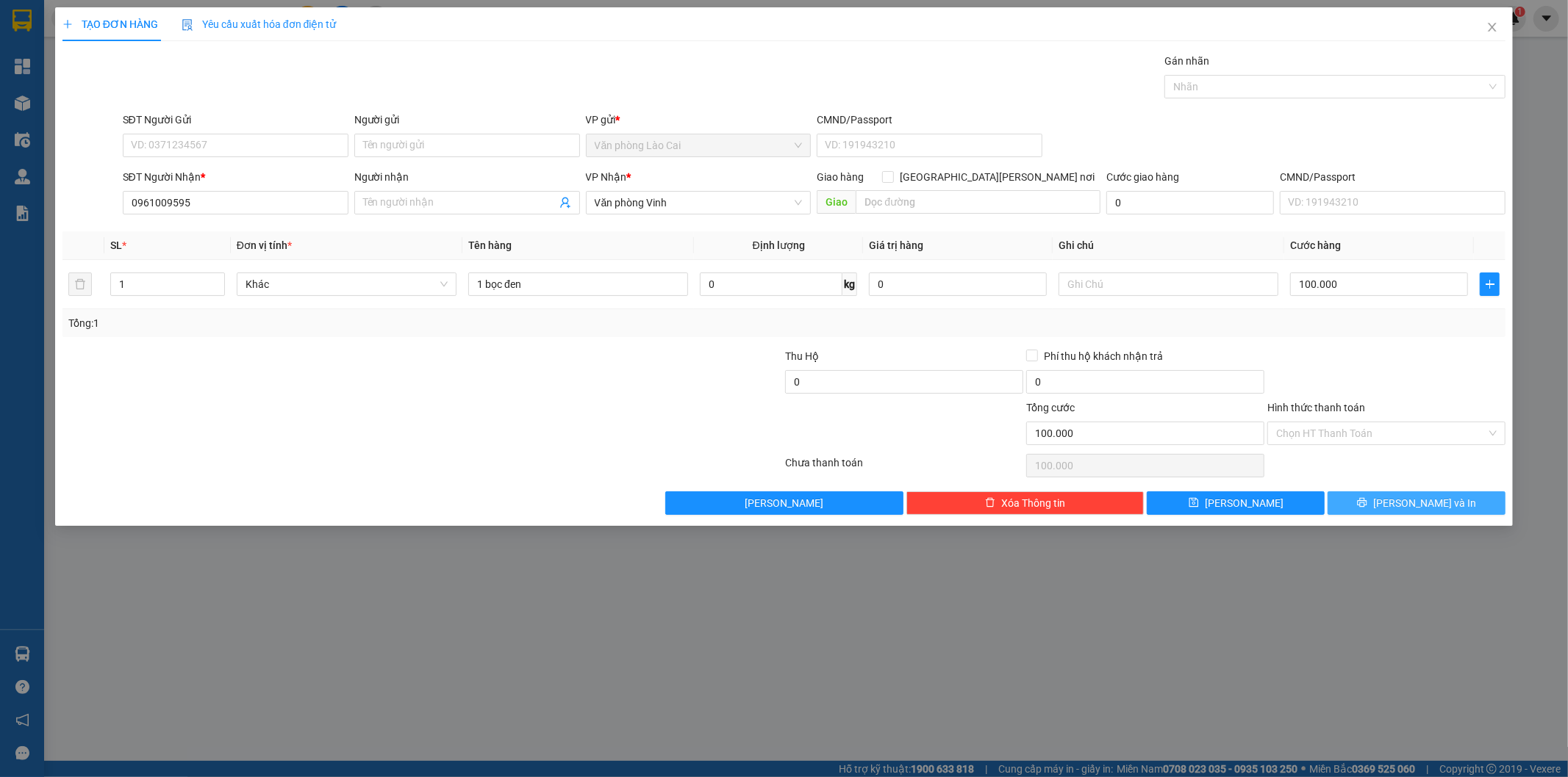
click at [1420, 496] on span "Lưu và In" at bounding box center [1424, 503] width 103 height 16
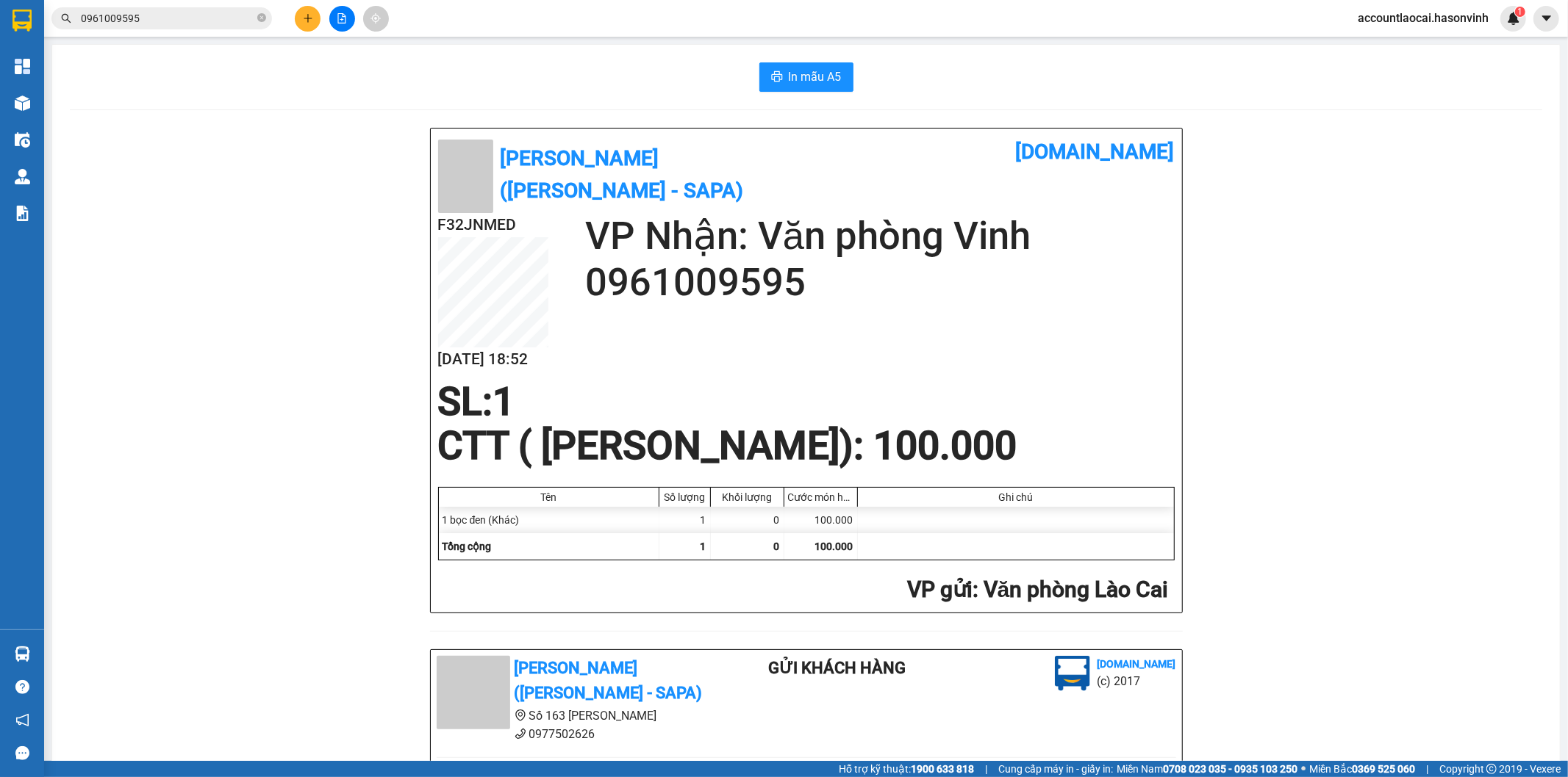
drag, startPoint x: 219, startPoint y: 810, endPoint x: 126, endPoint y: 810, distance: 93.0
drag, startPoint x: 126, startPoint y: 810, endPoint x: 317, endPoint y: 35, distance: 798.2
click at [348, 22] on button at bounding box center [342, 19] width 26 height 26
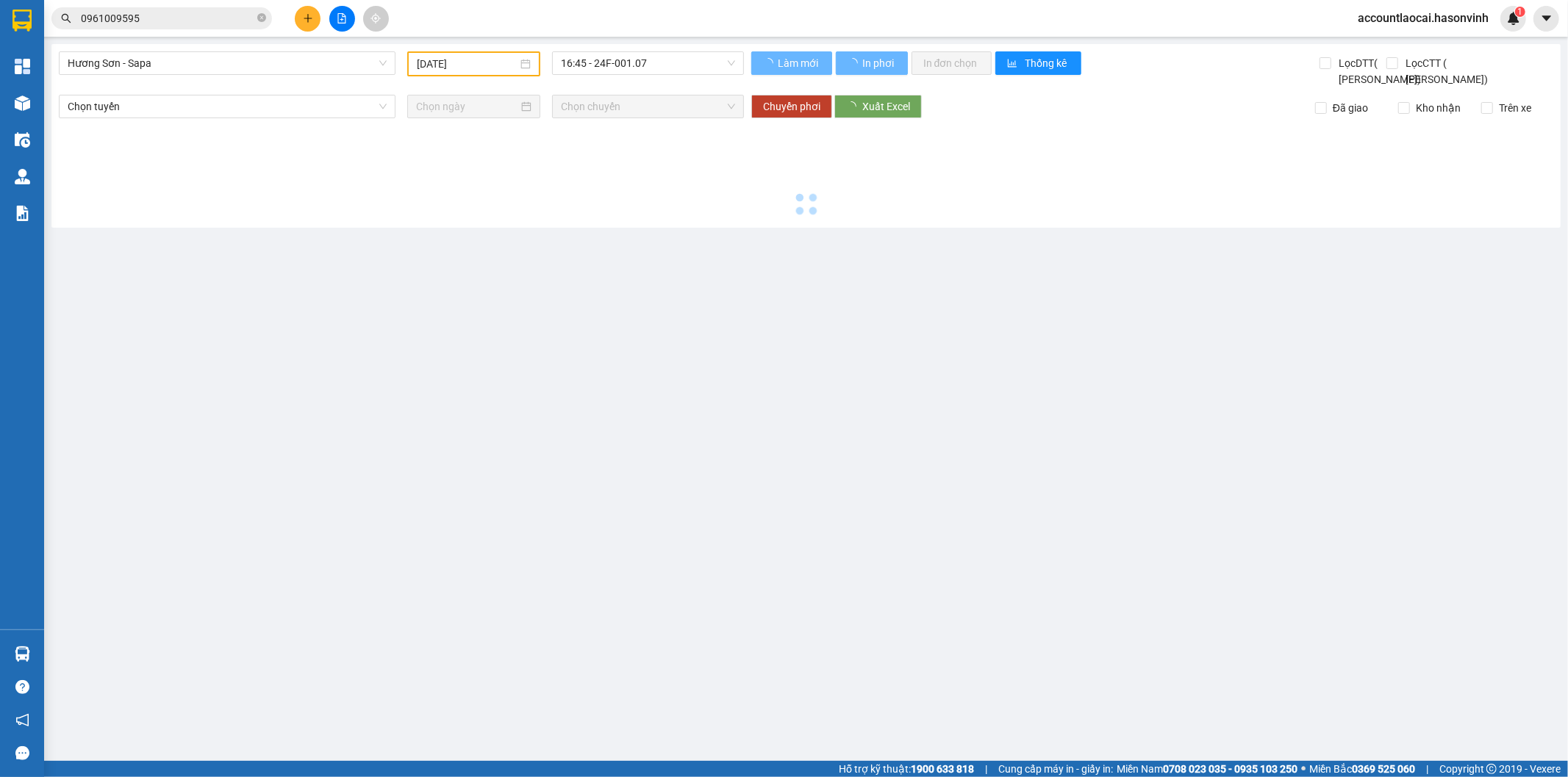
type input "14/08/2025"
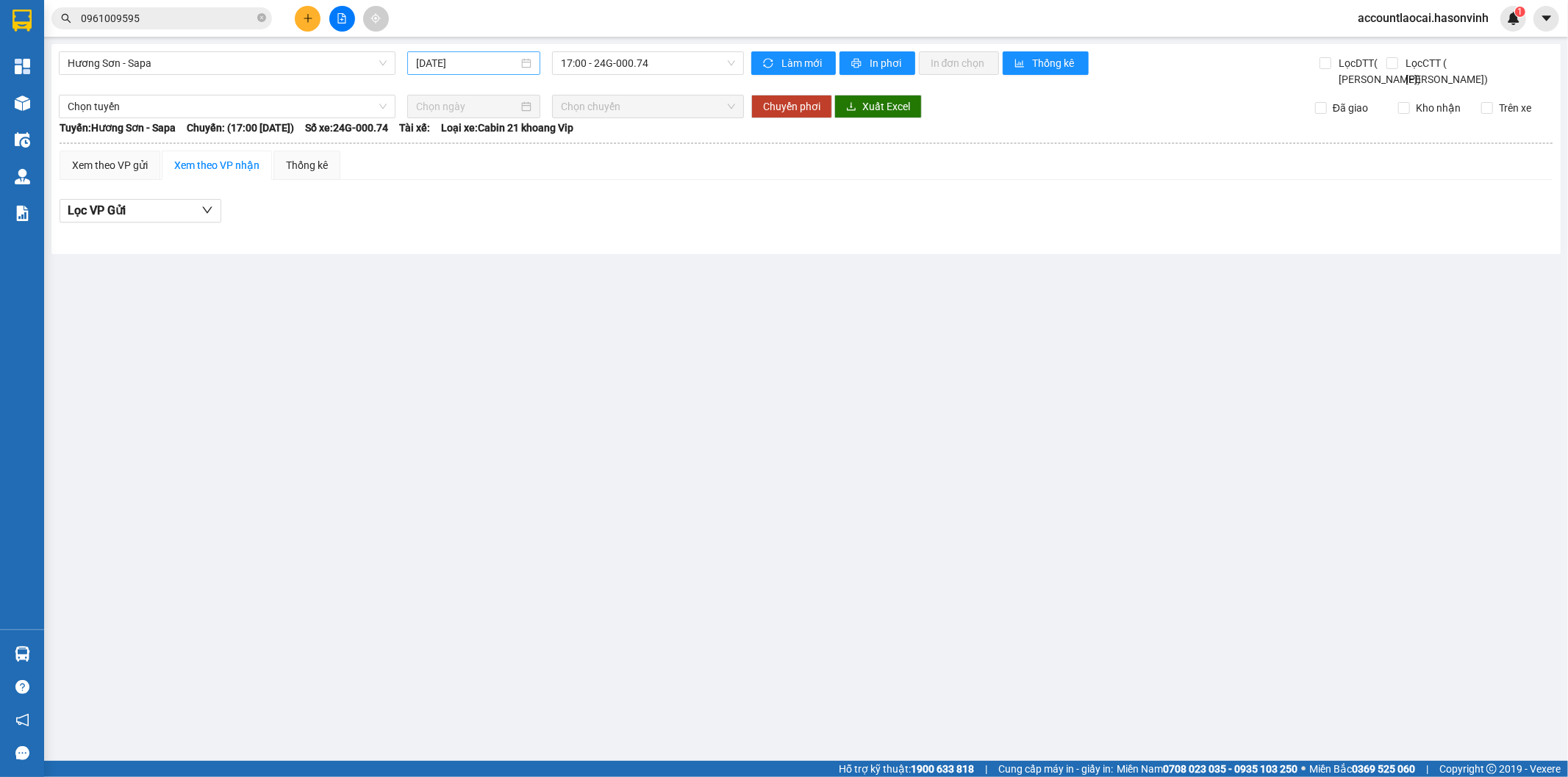
click at [449, 63] on input "14/08/2025" at bounding box center [467, 63] width 102 height 16
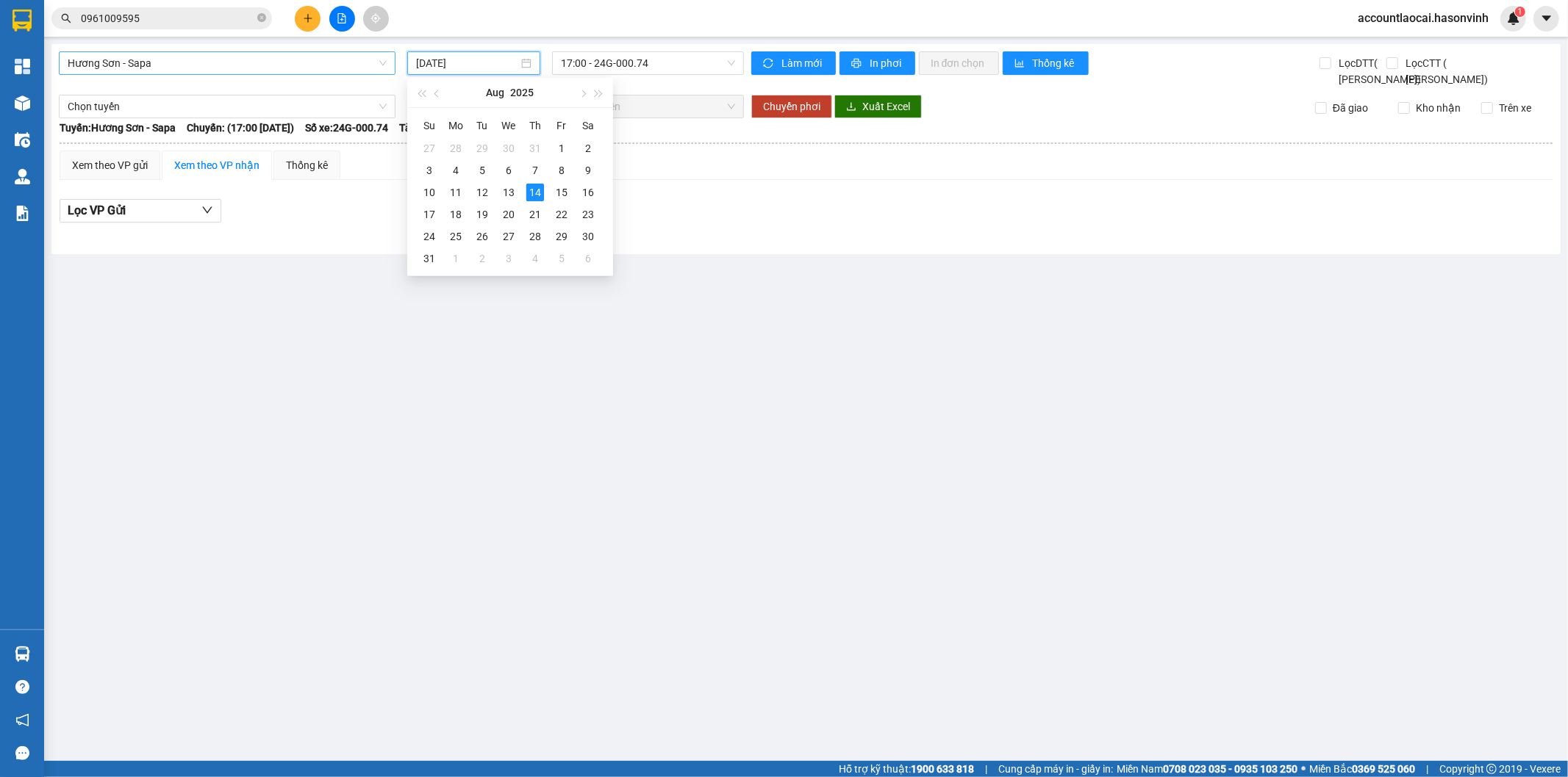
click at [211, 56] on span "Hương Sơn - Sapa" at bounding box center [227, 63] width 319 height 22
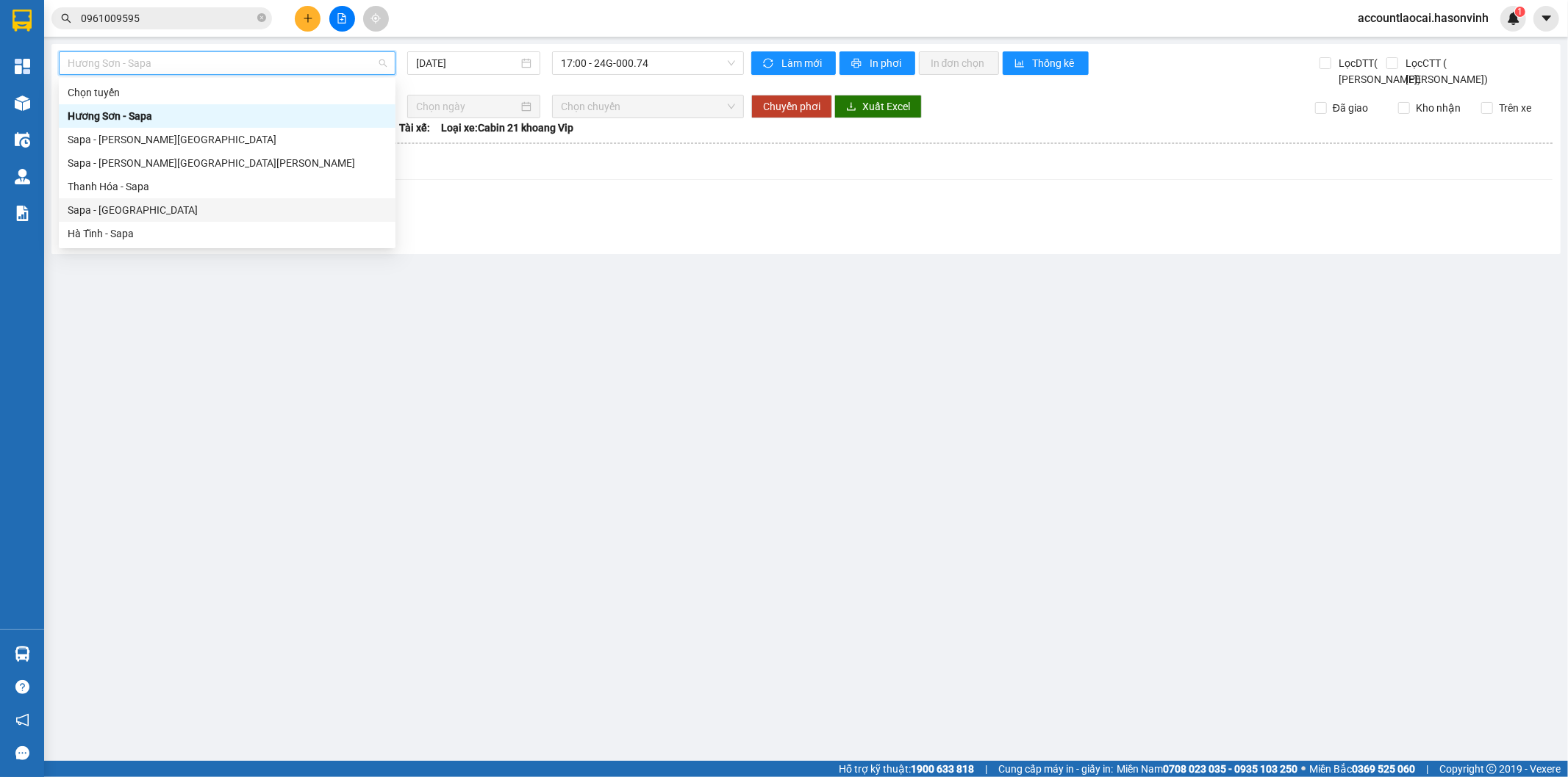
drag, startPoint x: 126, startPoint y: 207, endPoint x: 623, endPoint y: 131, distance: 502.8
click at [138, 207] on div "Sapa - Hà Tĩnh" at bounding box center [227, 210] width 319 height 16
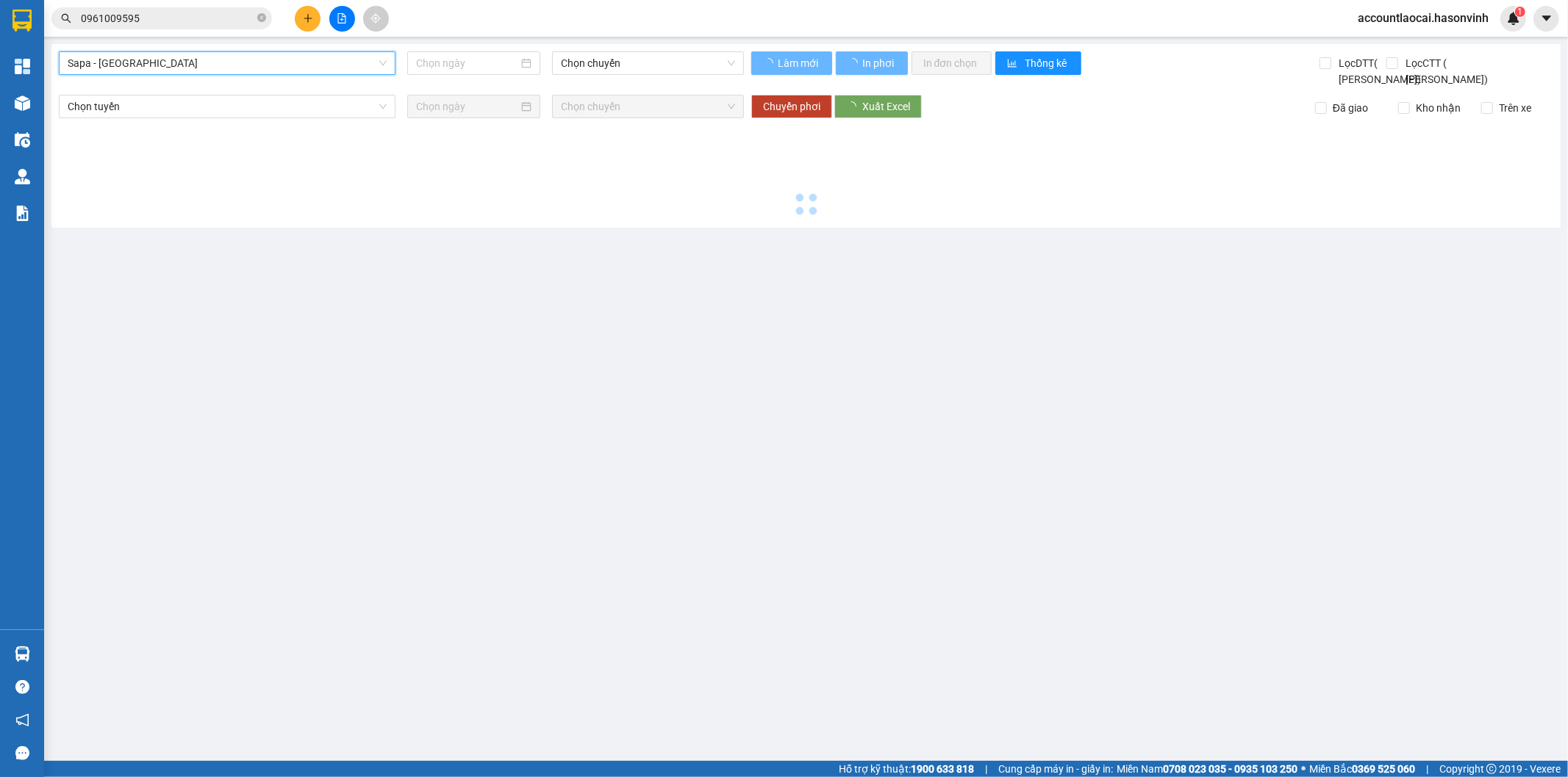
type input "14/08/2025"
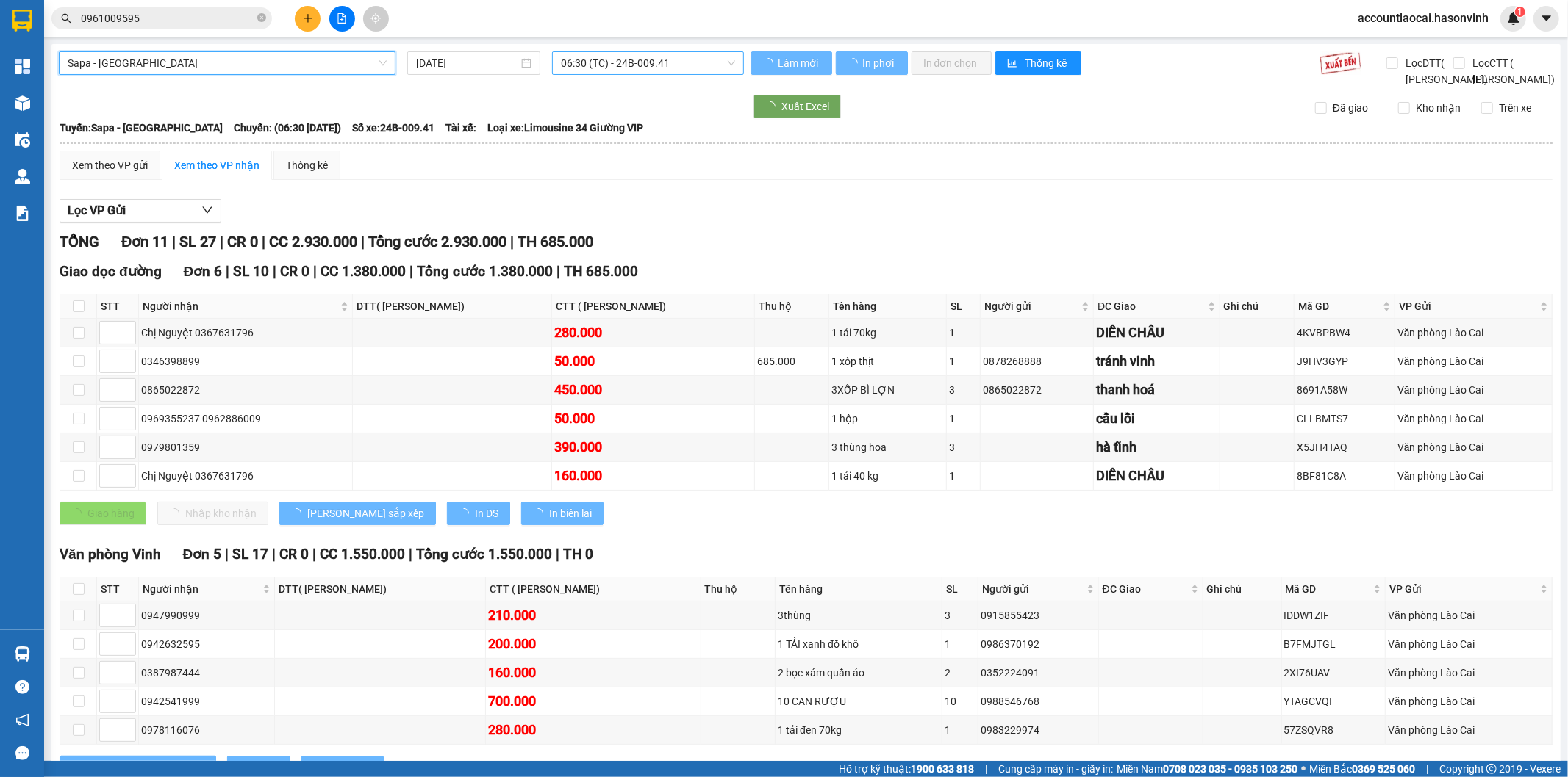
click at [614, 64] on span "06:30 (TC) - 24B-009.41" at bounding box center [648, 63] width 174 height 22
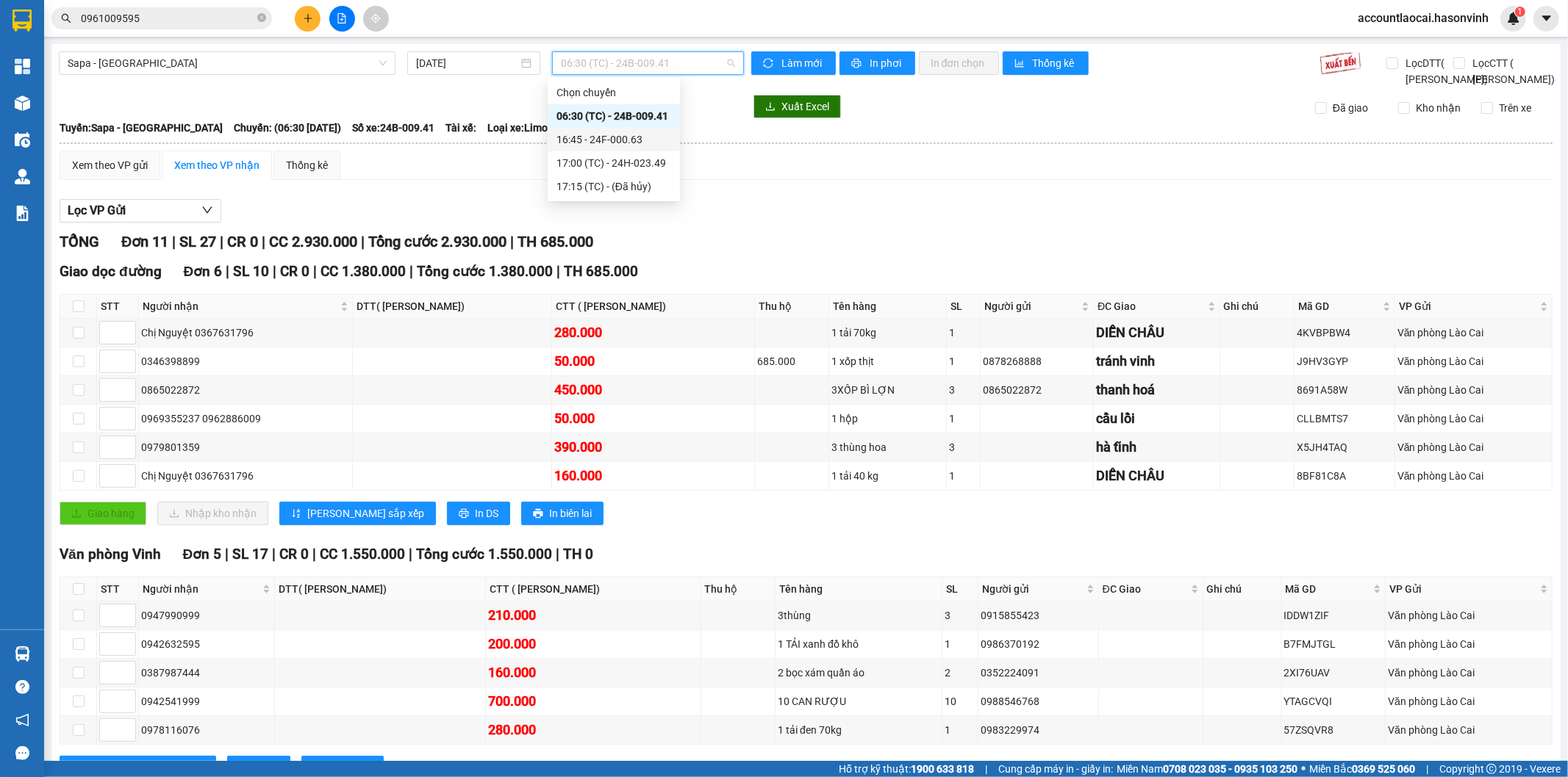
click at [626, 135] on div "16:45 - 24F-000.63" at bounding box center [614, 139] width 114 height 16
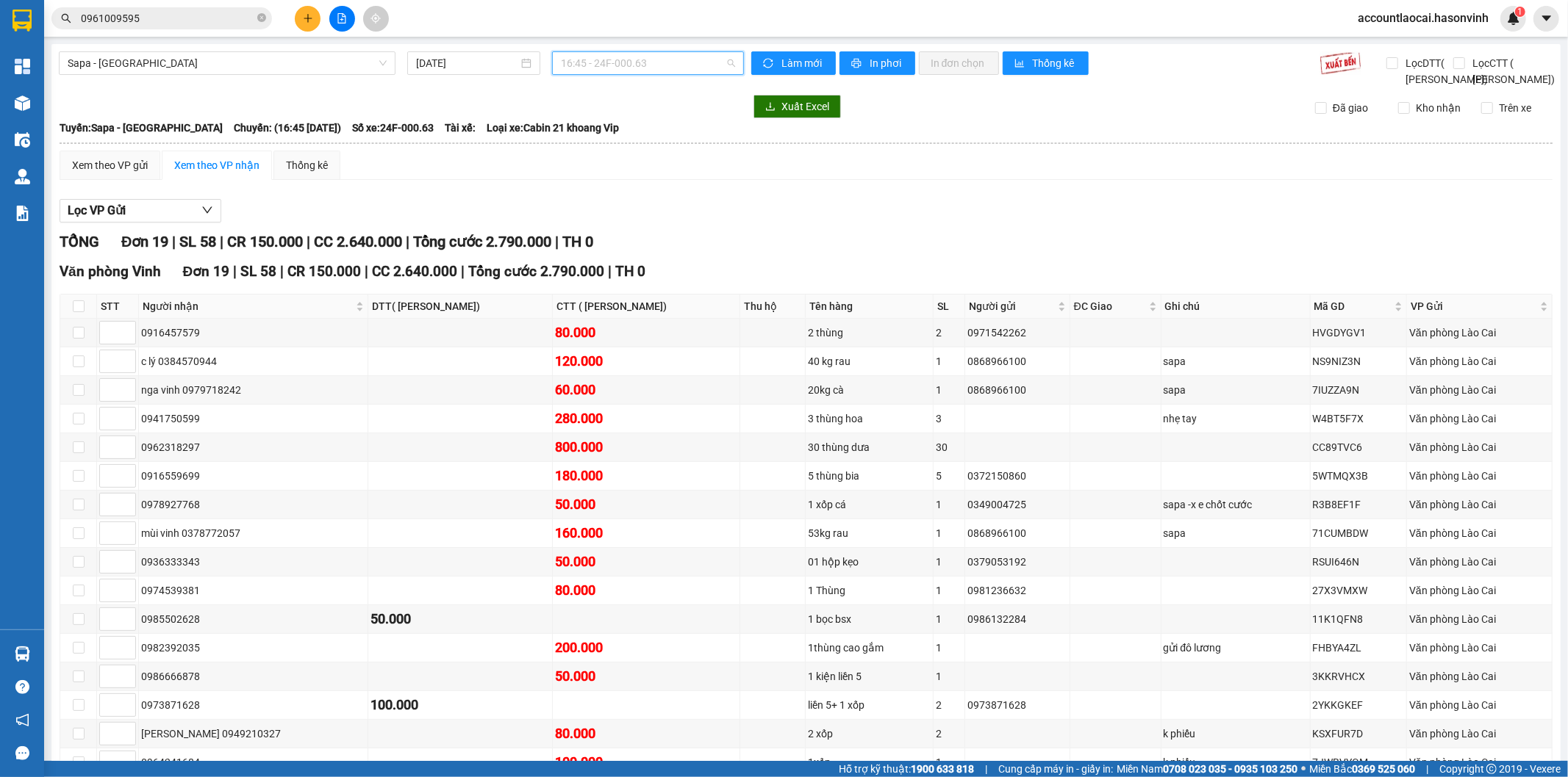
click at [623, 67] on span "16:45 - 24F-000.63" at bounding box center [648, 63] width 174 height 22
click at [637, 167] on div "17:00 (TC) - 24H-023.49" at bounding box center [614, 163] width 114 height 16
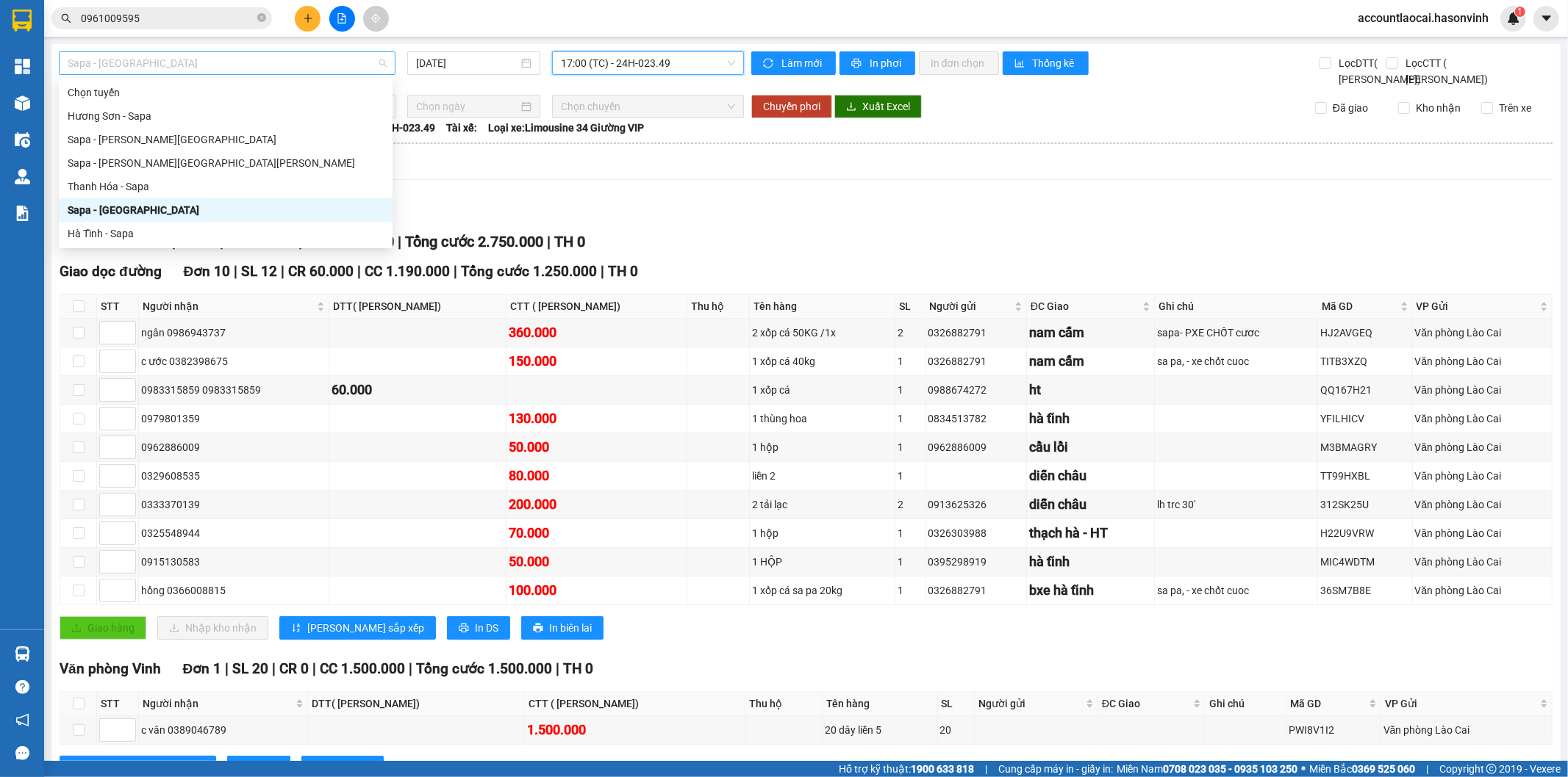
click at [150, 69] on span "Sapa - Hà Tĩnh" at bounding box center [227, 63] width 319 height 22
click at [122, 137] on div "Sapa - Hương Sơn" at bounding box center [225, 139] width 316 height 16
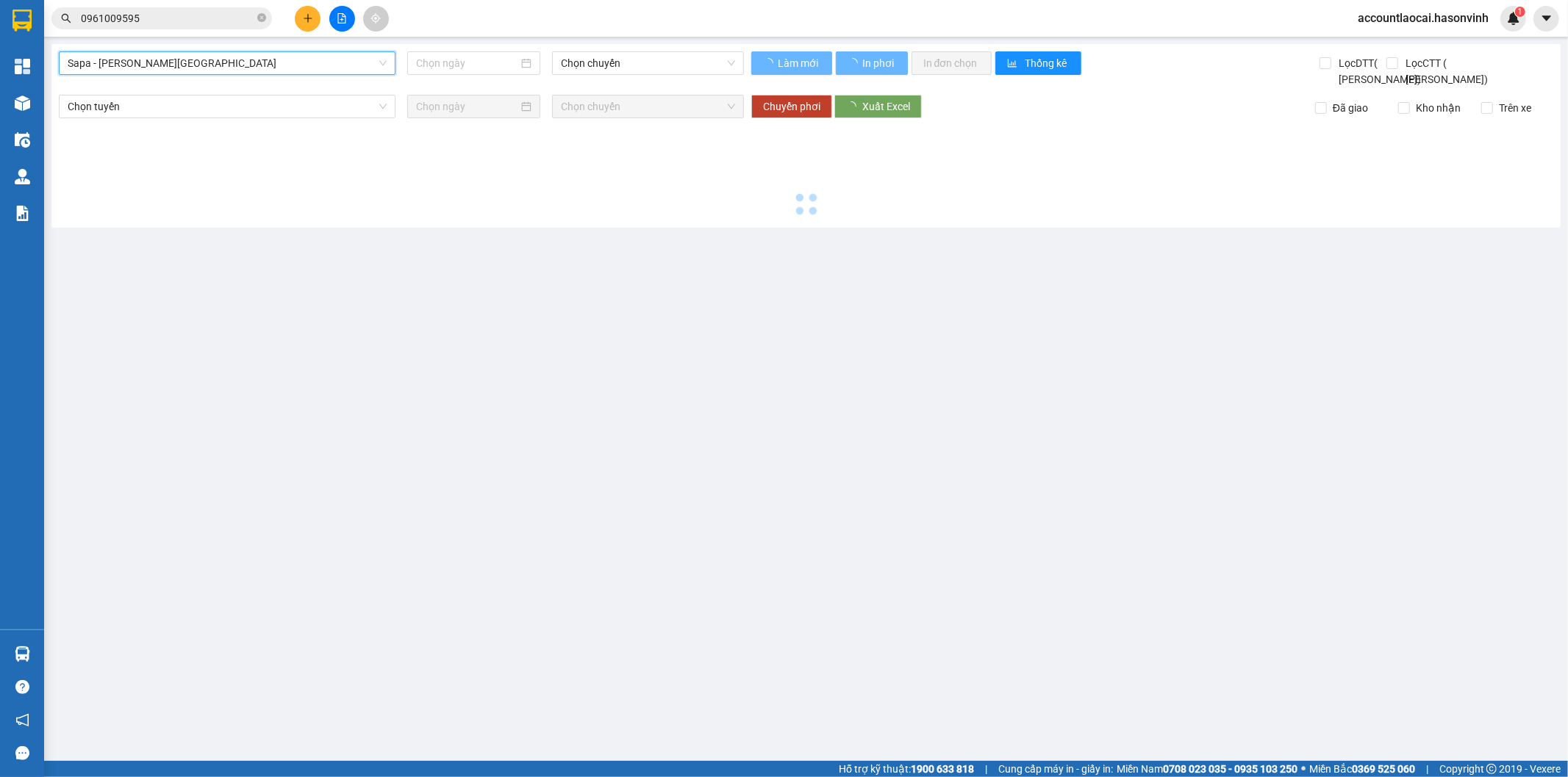
type input "14/08/2025"
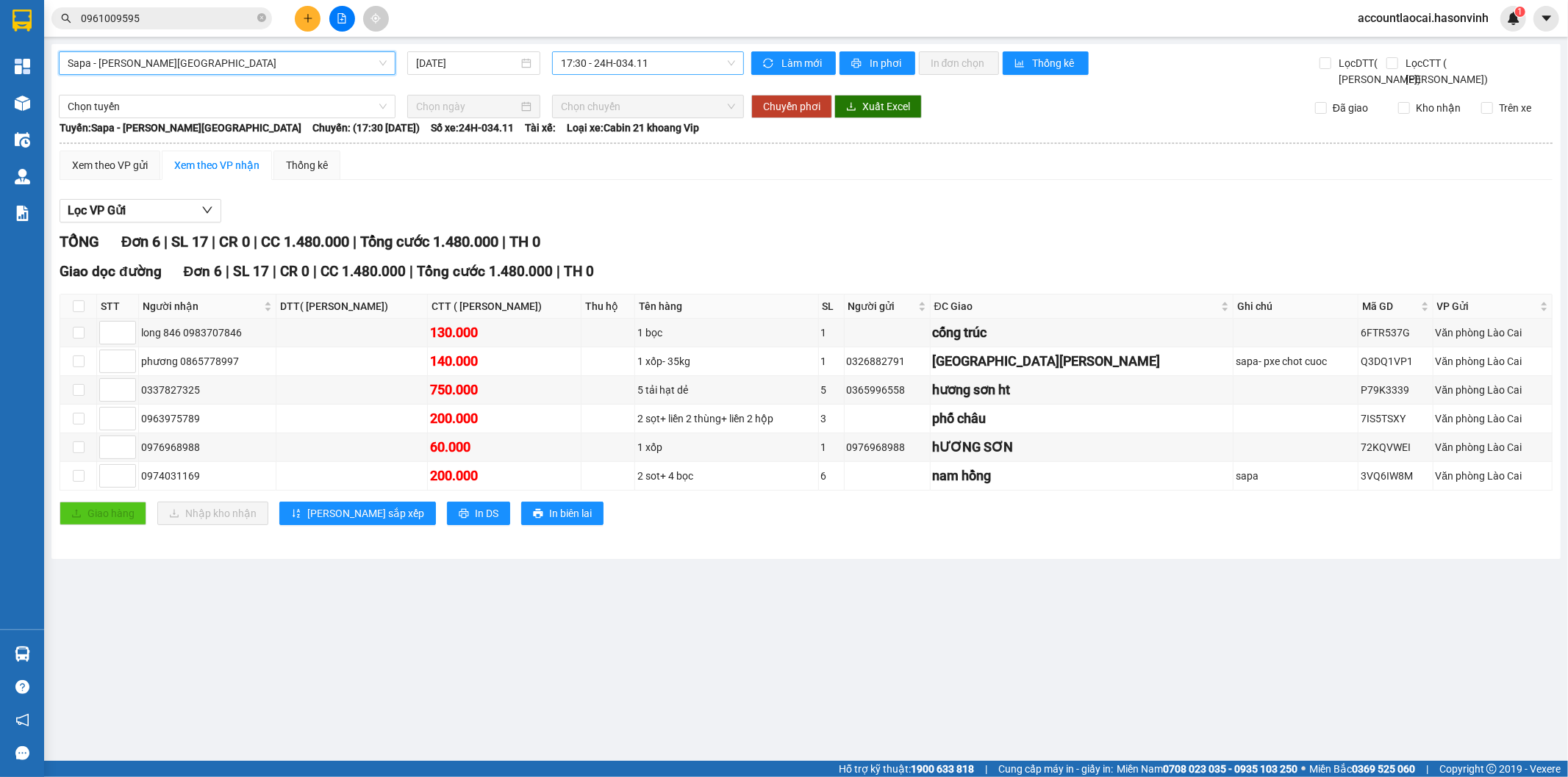
click at [599, 61] on span "17:30 - 24H-034.11" at bounding box center [648, 63] width 174 height 22
click at [223, 61] on span "Sapa - Hương Sơn" at bounding box center [227, 63] width 319 height 22
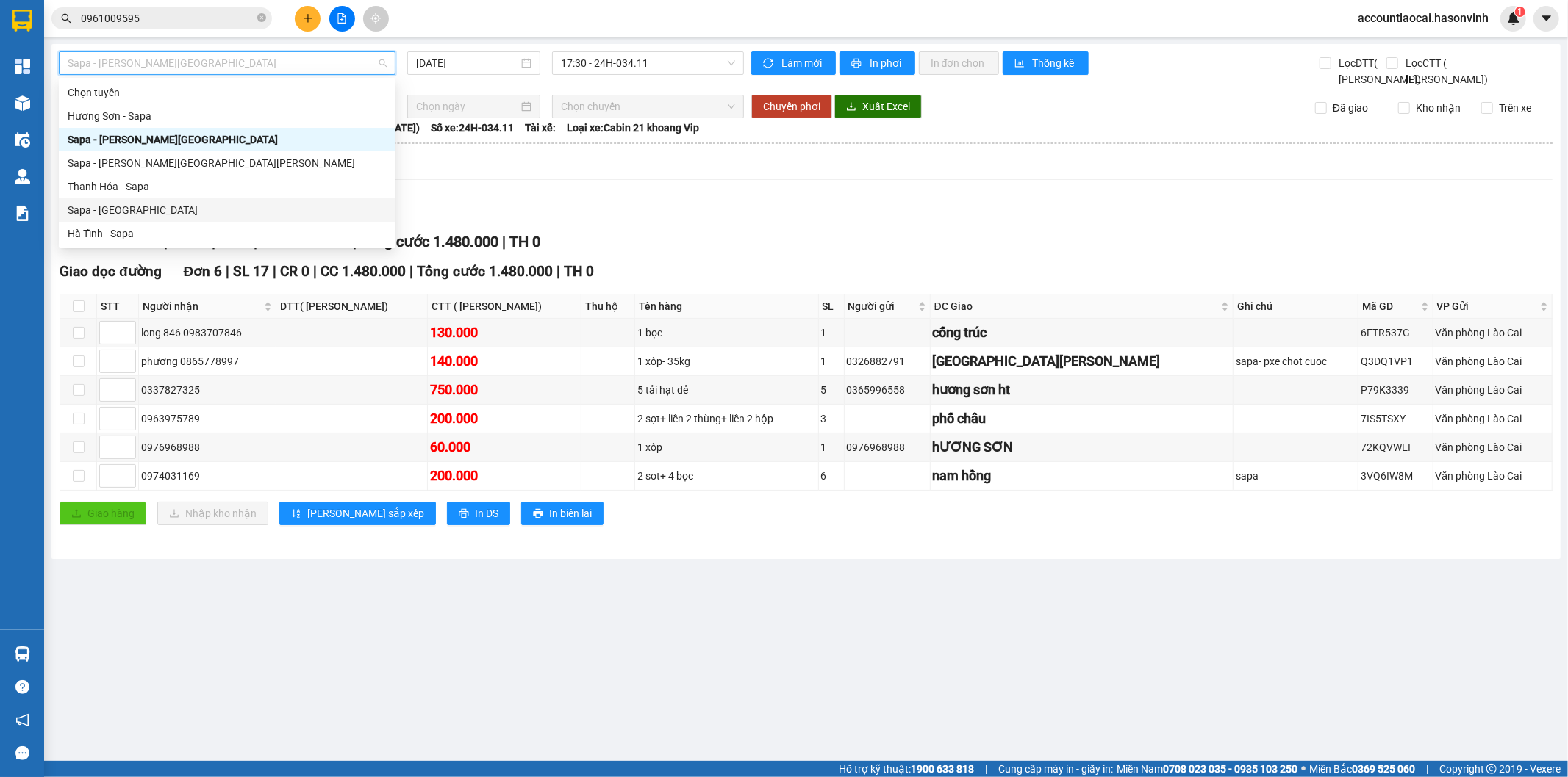
click at [100, 216] on div "Sapa - Hà Tĩnh" at bounding box center [227, 210] width 319 height 16
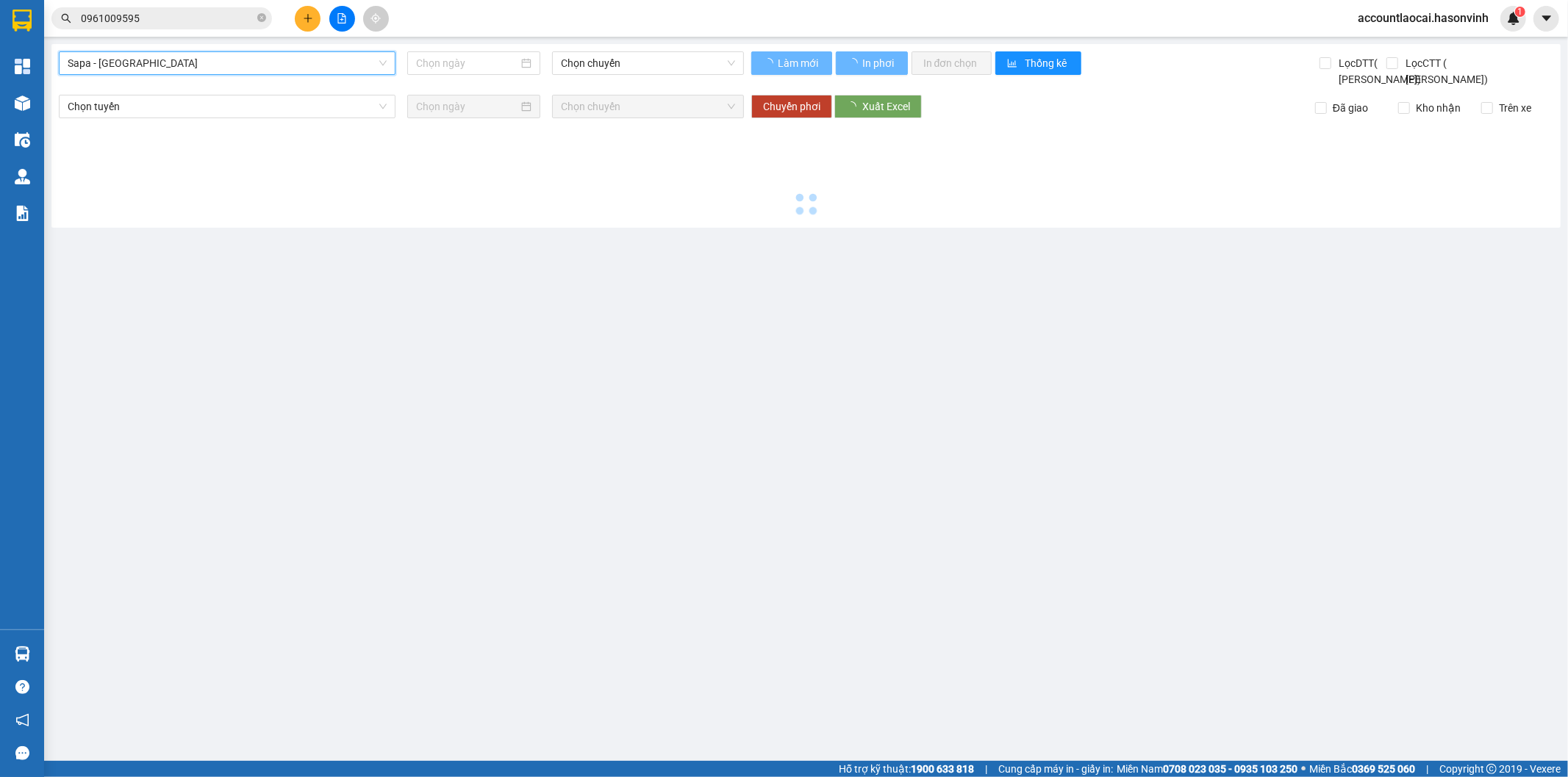
type input "14/08/2025"
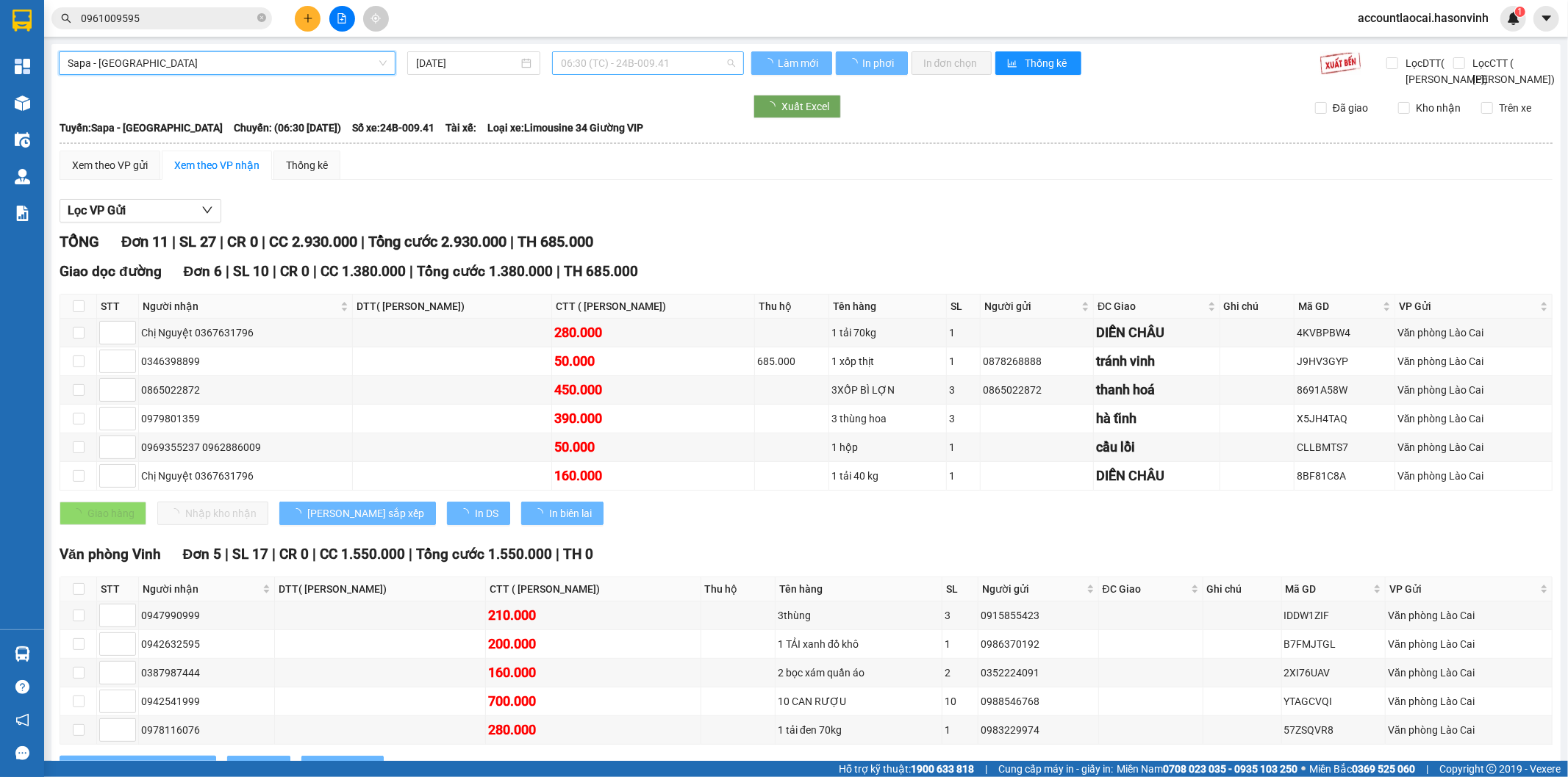
click at [623, 63] on span "06:30 (TC) - 24B-009.41" at bounding box center [648, 63] width 174 height 22
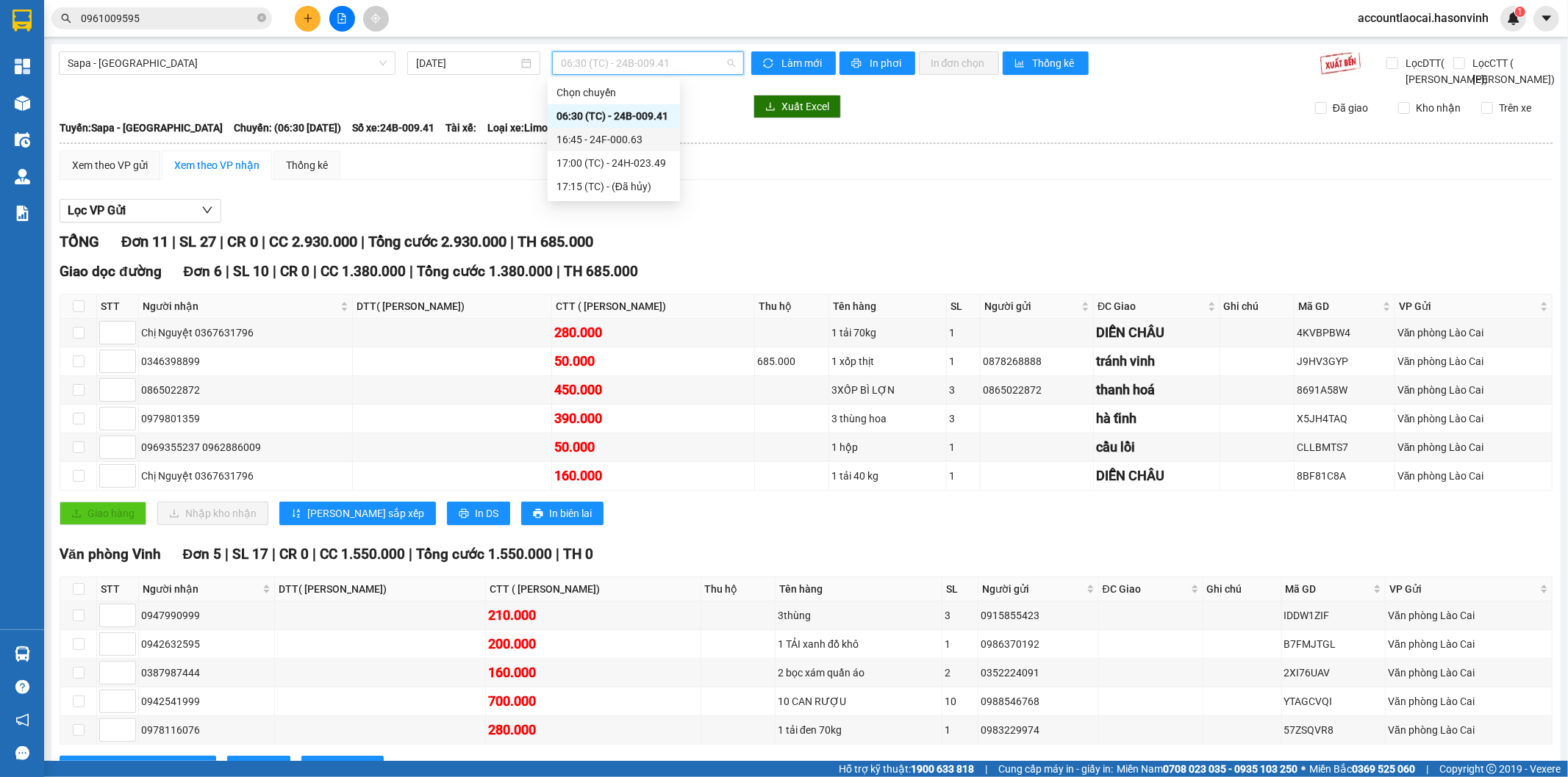
click at [619, 142] on div "16:45 - 24F-000.63" at bounding box center [614, 139] width 114 height 16
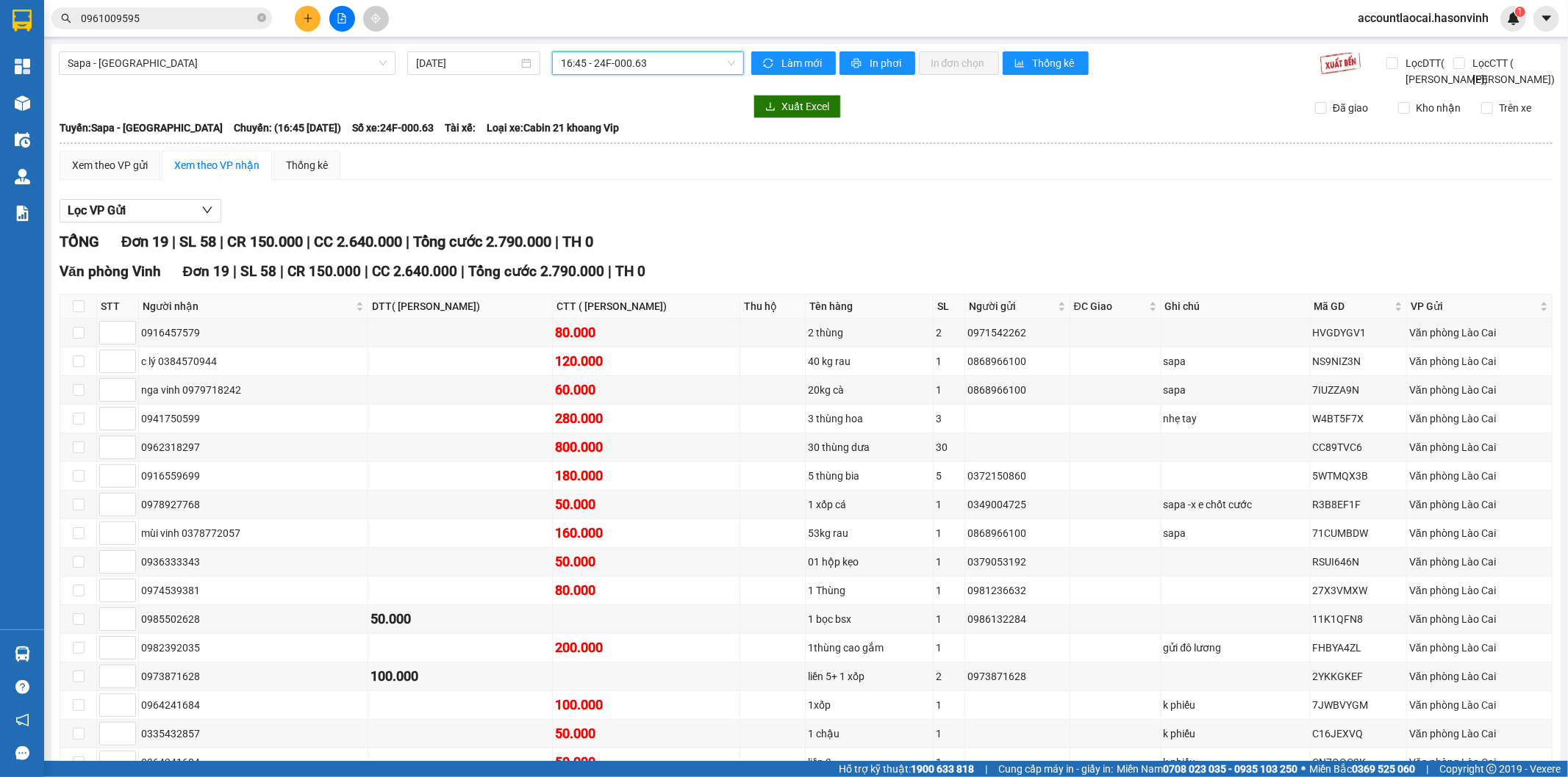
click at [635, 69] on span "16:45 - 24F-000.63" at bounding box center [648, 63] width 174 height 22
click at [623, 167] on div "17:00 (TC) - 24H-023.49" at bounding box center [614, 163] width 114 height 16
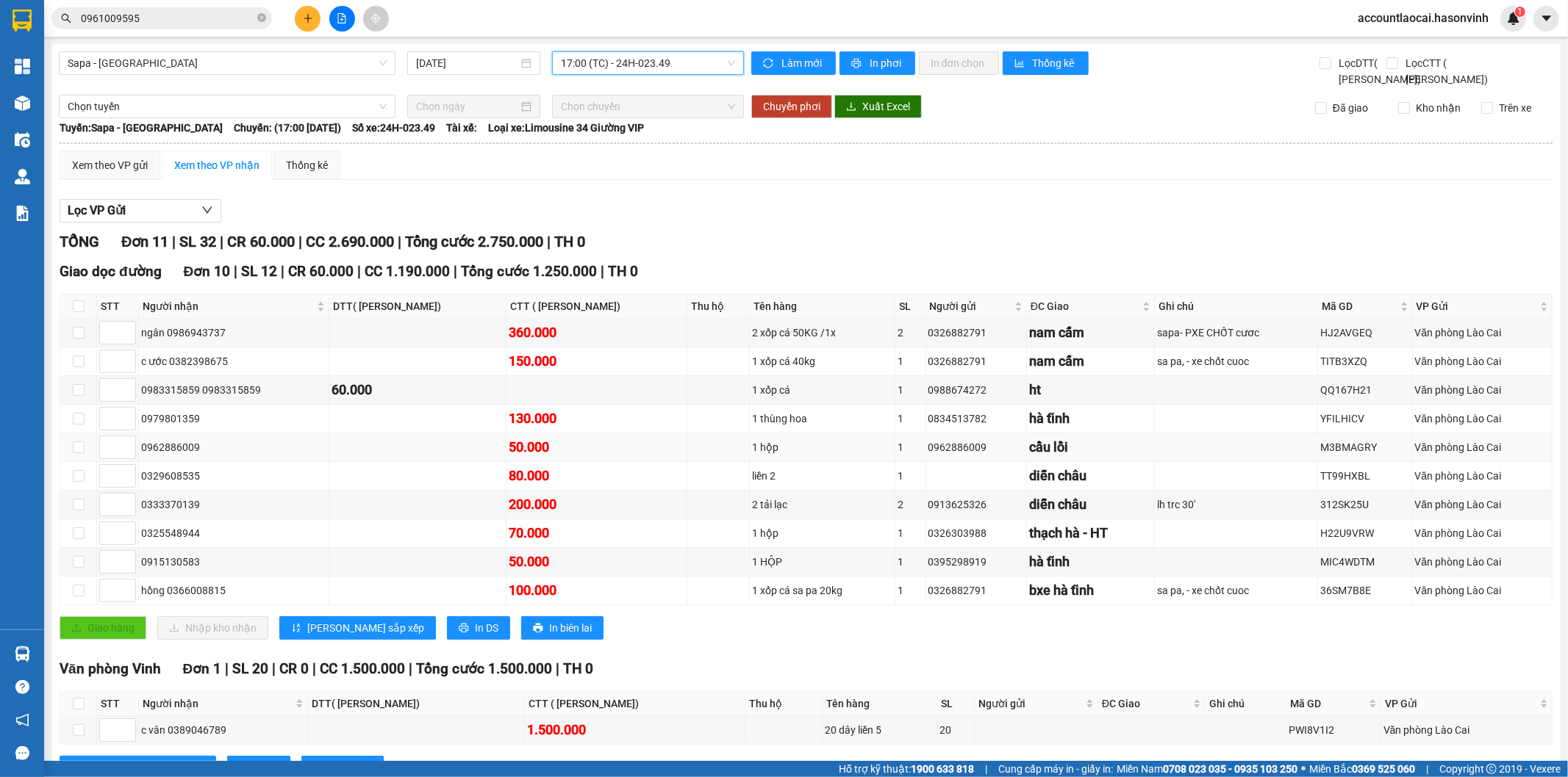
scroll to position [78, 0]
